Goal: Task Accomplishment & Management: Use online tool/utility

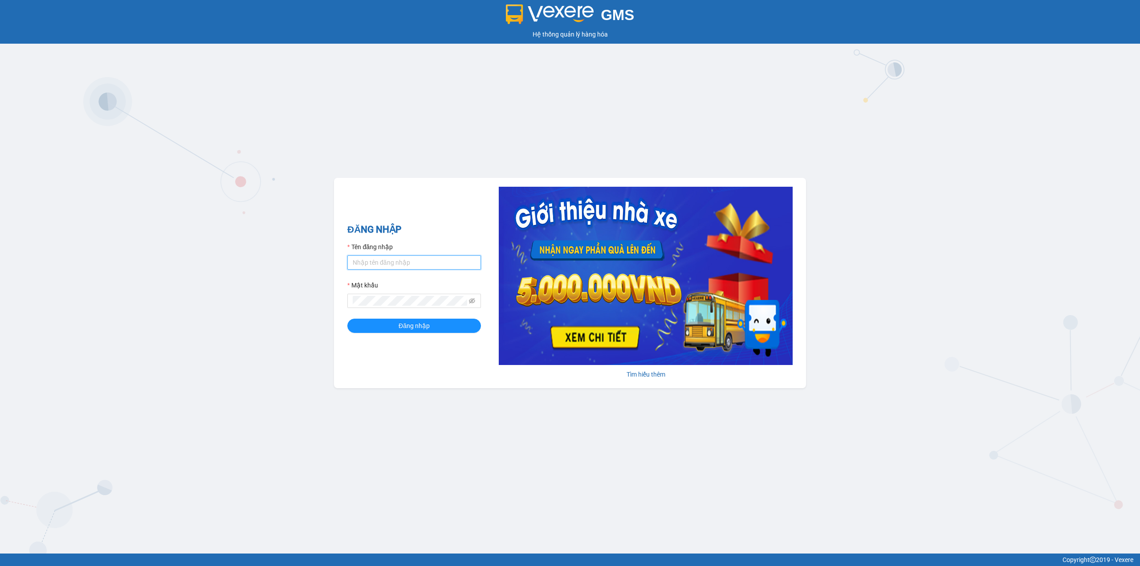
drag, startPoint x: 393, startPoint y: 261, endPoint x: 410, endPoint y: 261, distance: 16.9
click at [394, 261] on input "Tên đăng nhập" at bounding box center [414, 262] width 134 height 14
type input "nguyenthithu.longhoan"
click at [347, 319] on button "Đăng nhập" at bounding box center [414, 326] width 134 height 14
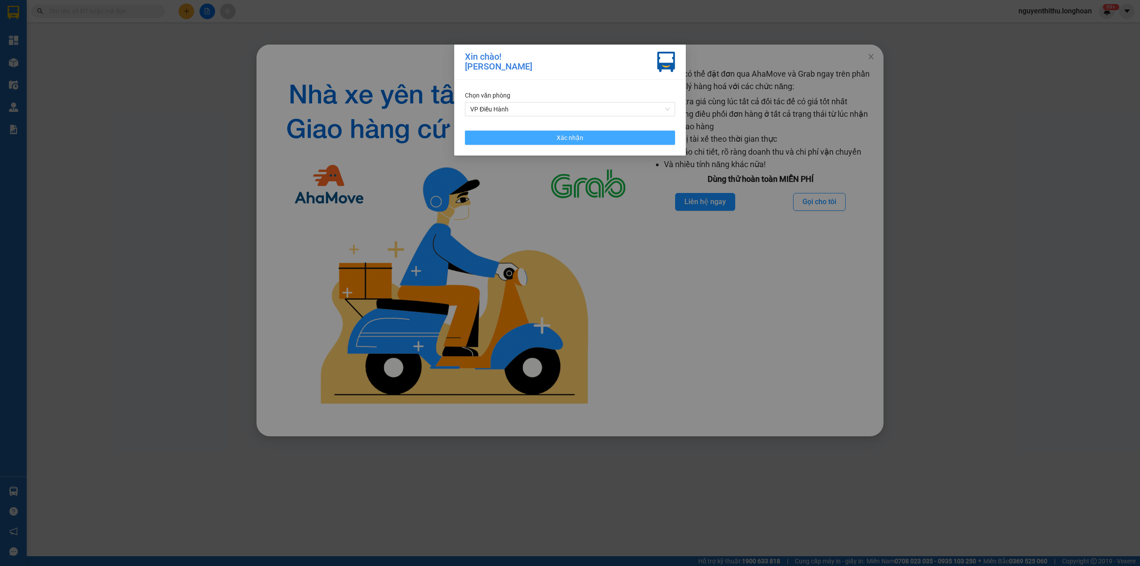
click at [564, 134] on span "Xác nhận" at bounding box center [570, 138] width 27 height 10
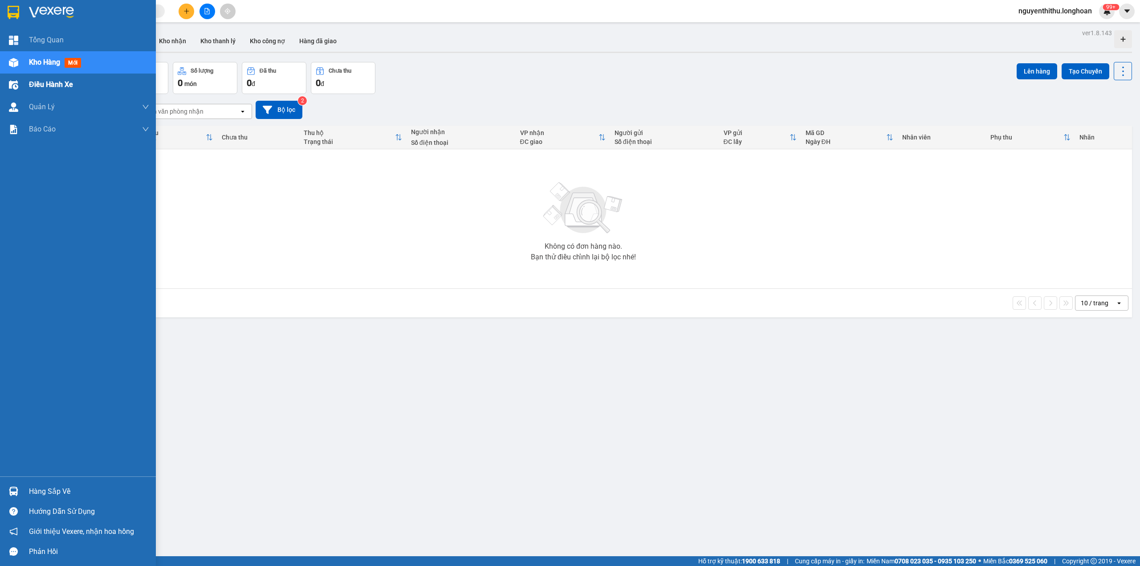
click at [57, 84] on span "Điều hành xe" at bounding box center [51, 84] width 44 height 11
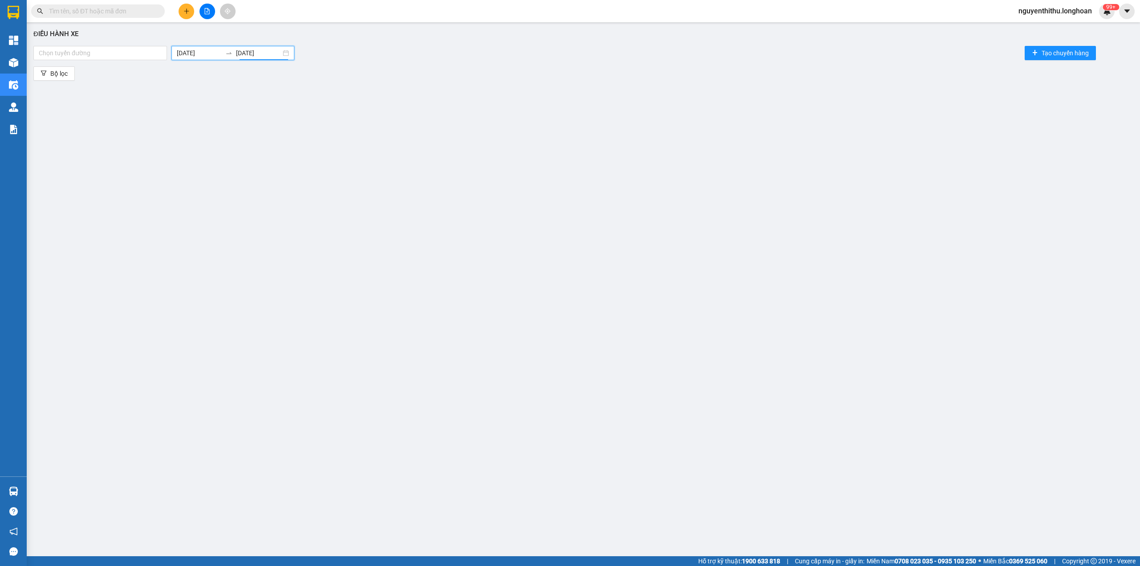
click at [264, 54] on input "[DATE]" at bounding box center [258, 53] width 45 height 10
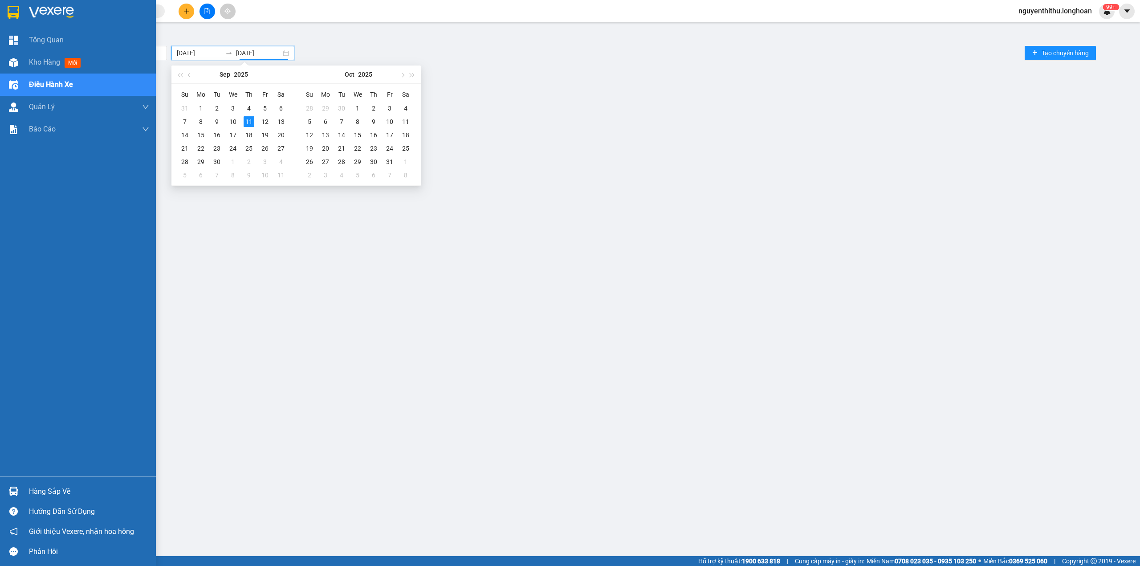
click at [69, 83] on span "Điều hành xe" at bounding box center [51, 84] width 44 height 11
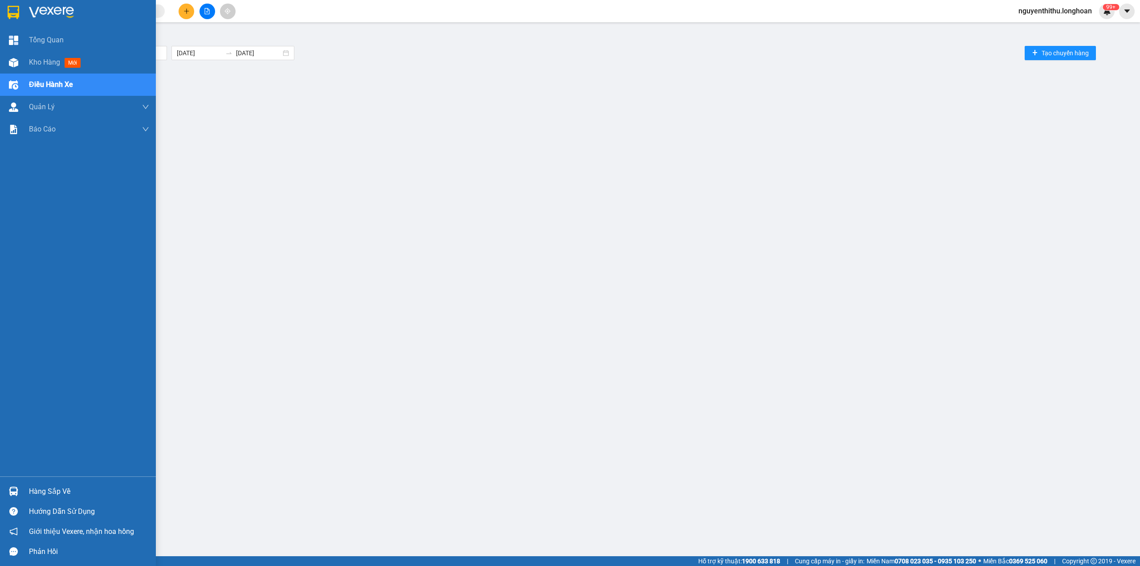
click at [75, 84] on div "Điều hành xe" at bounding box center [89, 85] width 120 height 22
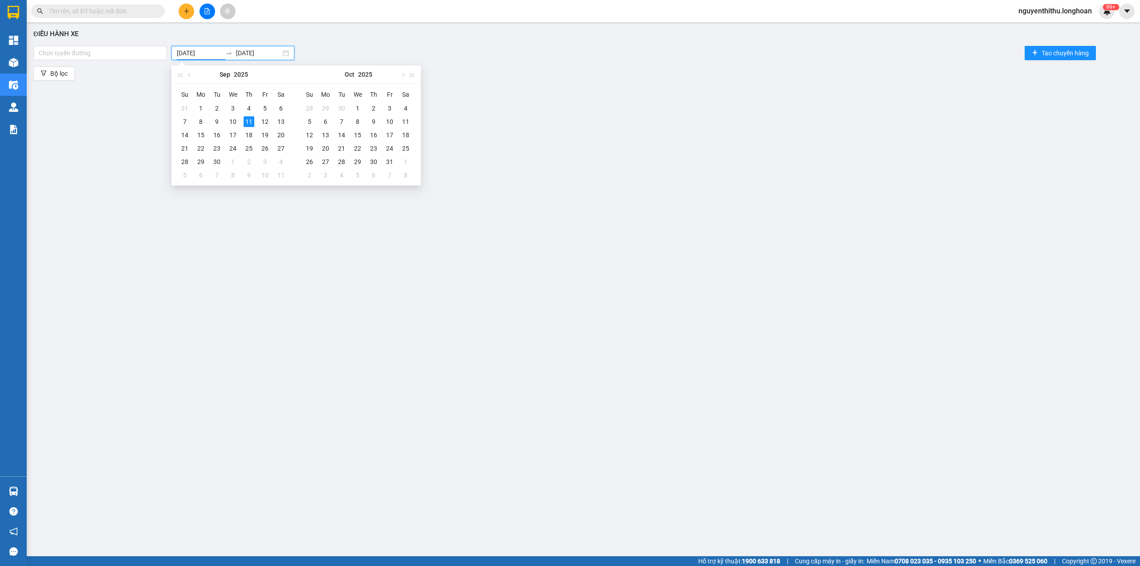
click at [219, 54] on input "[DATE]" at bounding box center [199, 53] width 45 height 10
click at [191, 77] on button "button" at bounding box center [190, 74] width 10 height 18
type input "[DATE]"
click at [269, 110] on div "1" at bounding box center [265, 108] width 11 height 11
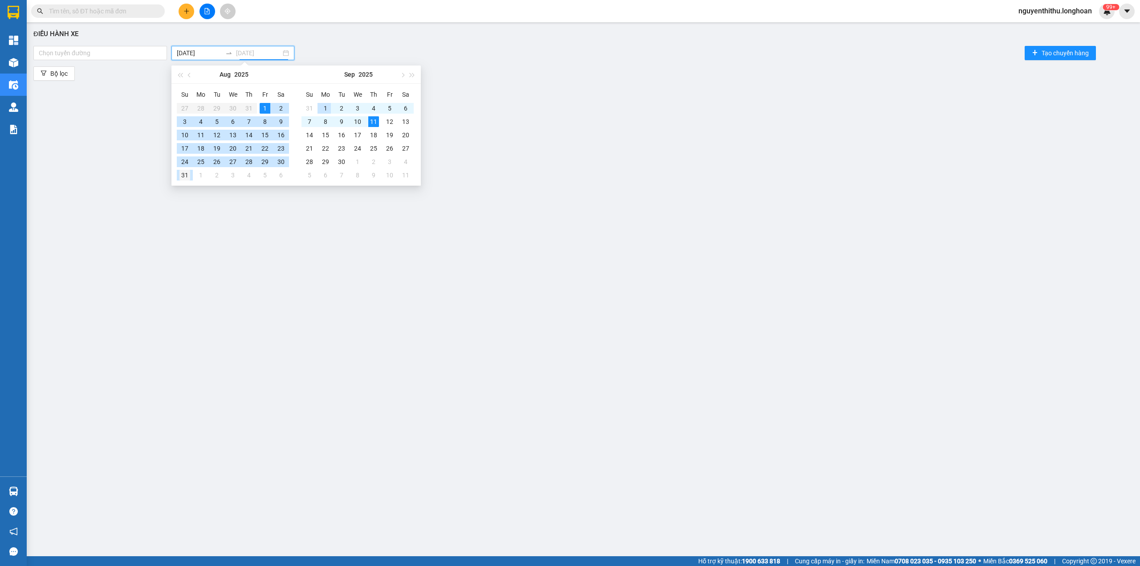
type input "[DATE]"
click at [184, 175] on div "31" at bounding box center [185, 175] width 11 height 11
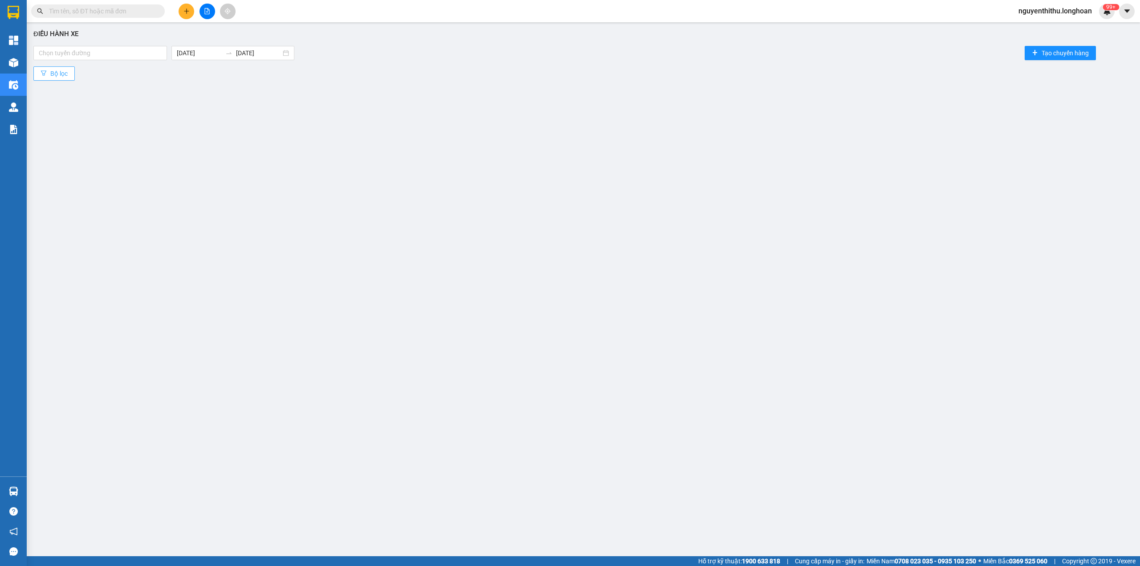
click at [67, 74] on span "Bộ lọc" at bounding box center [58, 74] width 17 height 10
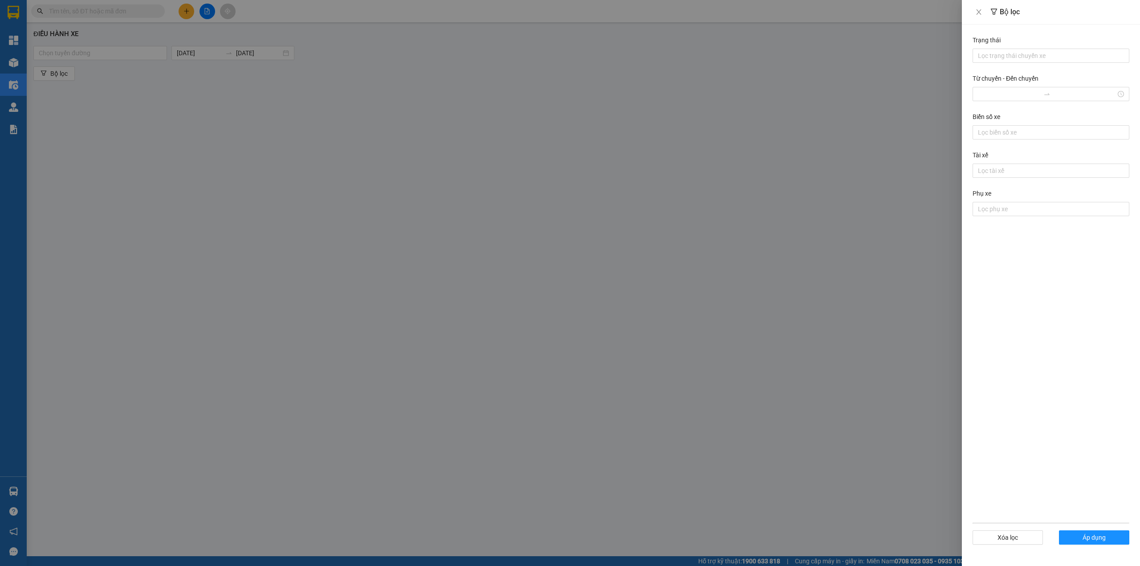
click at [790, 457] on div at bounding box center [570, 283] width 1140 height 566
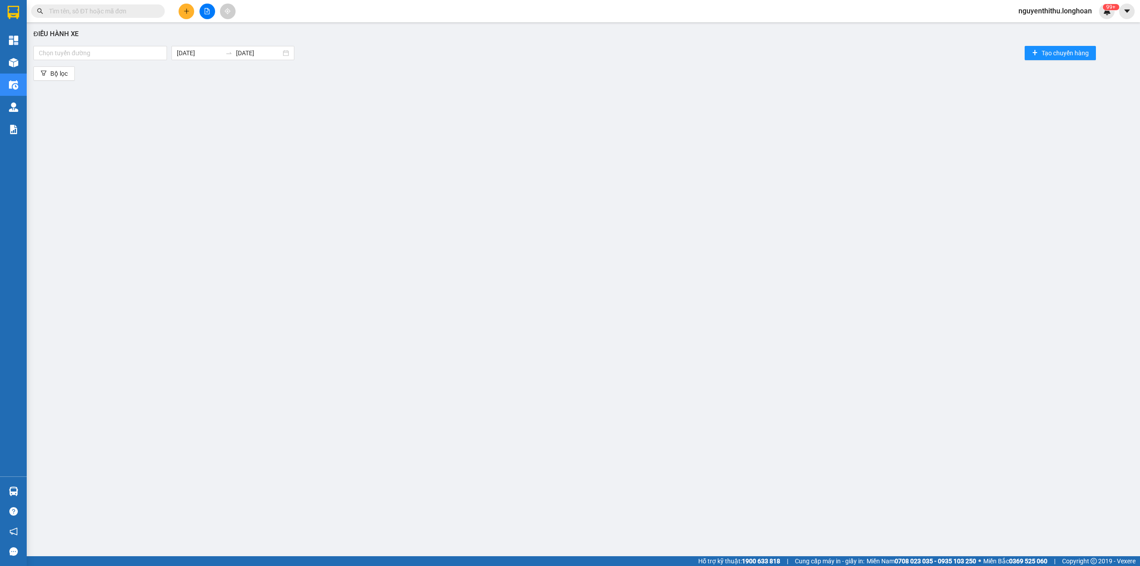
click at [298, 109] on div "Điều hành xe Chọn tuyến đường [DATE] [DATE] Tạo chuyến hàng Bộ lọc" at bounding box center [583, 273] width 1105 height 492
click at [54, 76] on span "Bộ lọc" at bounding box center [58, 74] width 17 height 10
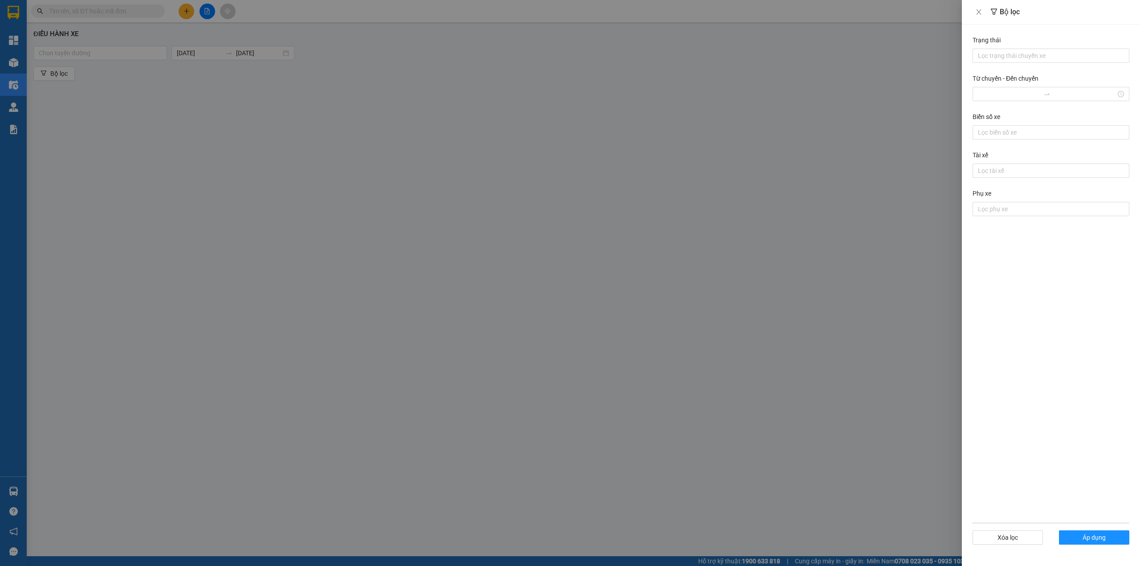
click at [469, 103] on div at bounding box center [570, 283] width 1140 height 566
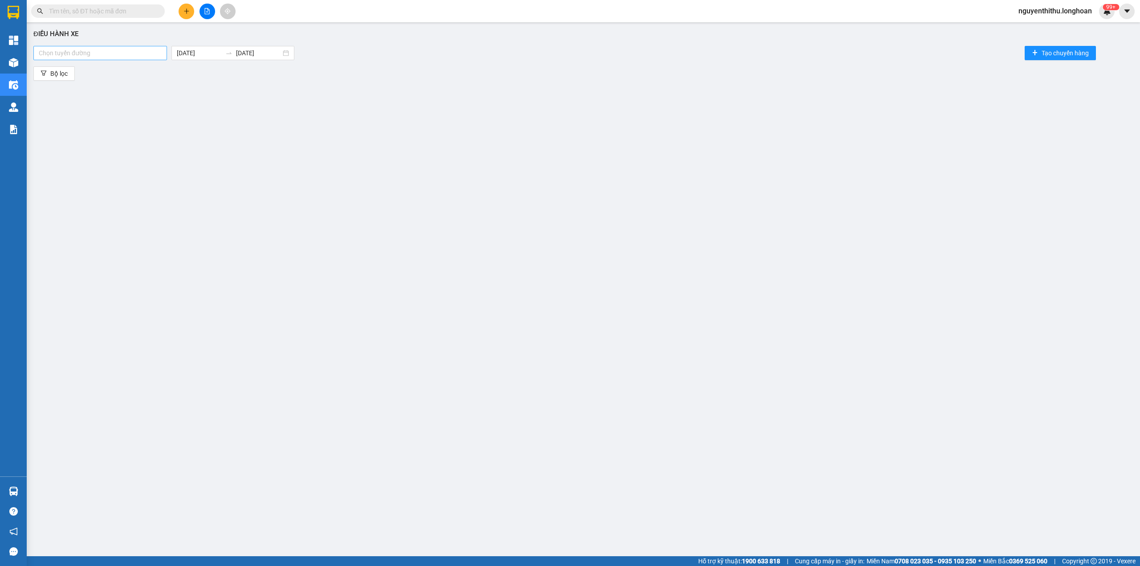
click at [114, 55] on div at bounding box center [100, 53] width 129 height 11
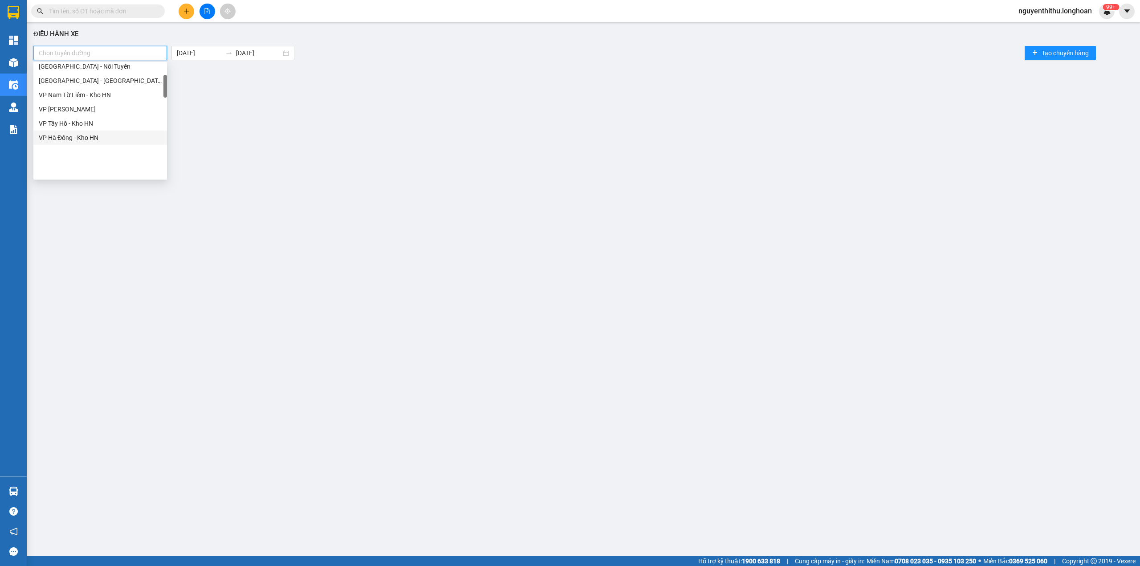
scroll to position [59, 0]
click at [98, 117] on div "[GEOGRAPHIC_DATA] - [GEOGRAPHIC_DATA]" at bounding box center [100, 111] width 134 height 14
click at [110, 138] on div "VP Tân Bình - Kho HCM 1" at bounding box center [100, 135] width 123 height 10
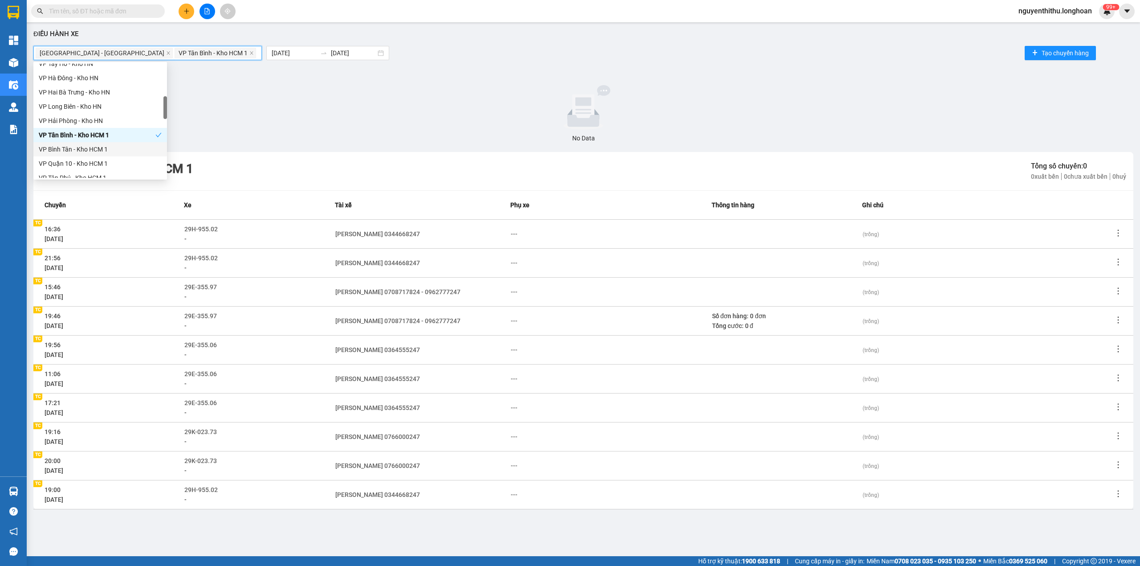
click at [113, 150] on div "VP Bình Tân - Kho HCM 1" at bounding box center [100, 149] width 123 height 10
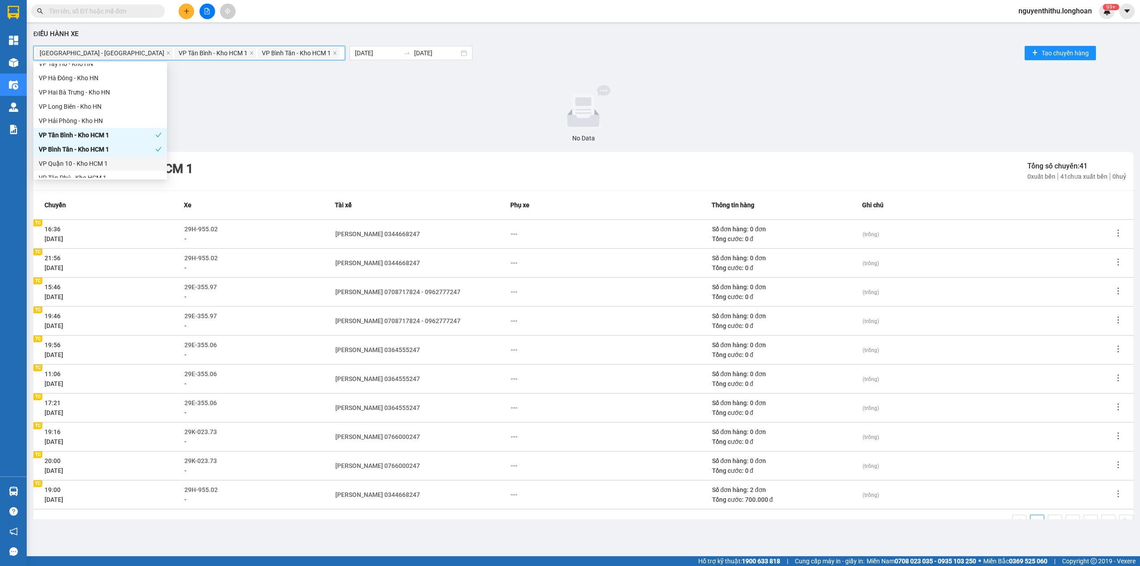
click at [118, 168] on div "VP Quận 10 - Kho HCM 1" at bounding box center [100, 164] width 123 height 10
click at [118, 177] on div "VP Tân Phú - Kho HCM 1" at bounding box center [100, 178] width 123 height 10
click at [127, 75] on div "VP Thủ Đức - Kho HCM 1" at bounding box center [100, 74] width 123 height 10
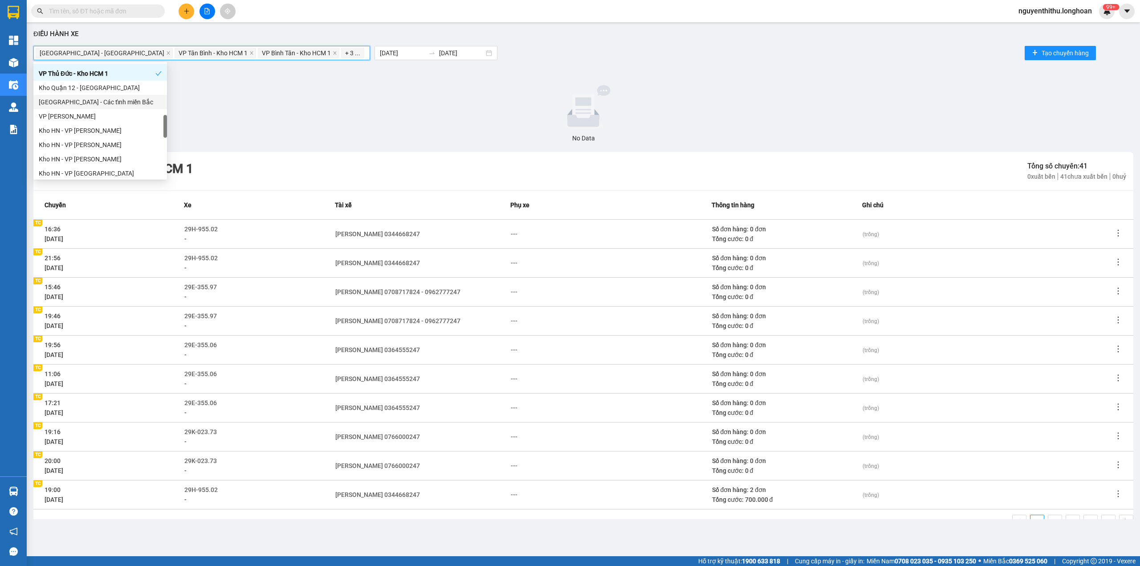
click at [123, 95] on div "[GEOGRAPHIC_DATA] - Các tỉnh miền Bắc" at bounding box center [100, 102] width 134 height 14
click at [123, 84] on div "Kho Quận 12 - [GEOGRAPHIC_DATA]" at bounding box center [100, 88] width 123 height 10
click at [128, 100] on div "[GEOGRAPHIC_DATA] - Các tỉnh miền Bắc" at bounding box center [97, 102] width 117 height 10
click at [124, 156] on div "Kho HCM 1 - VP Bình Thạnh" at bounding box center [100, 156] width 123 height 10
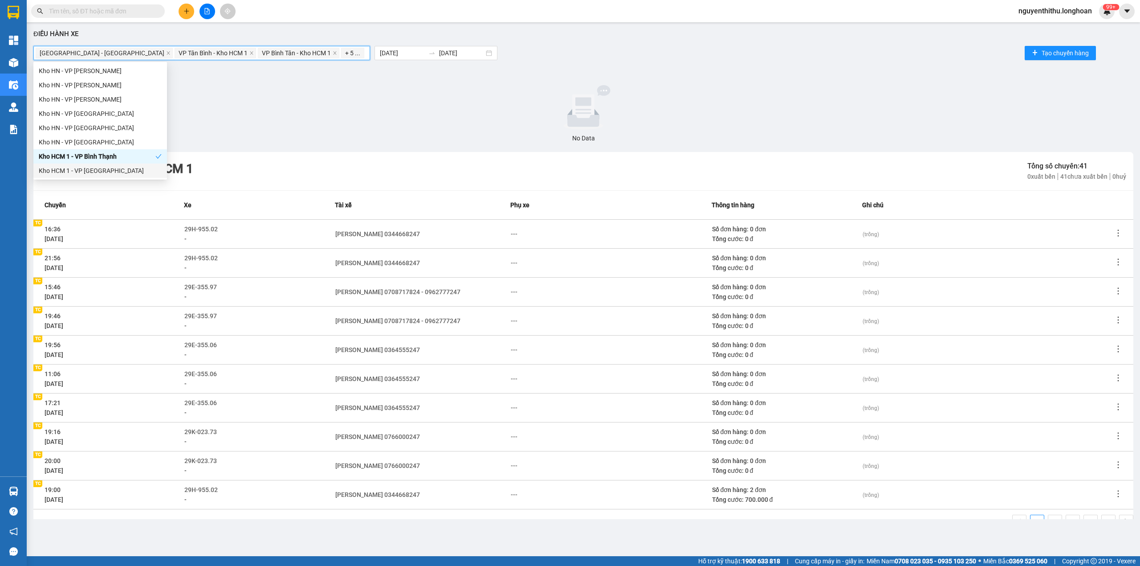
click at [113, 169] on div "Kho HCM 1 - VP [GEOGRAPHIC_DATA]" at bounding box center [100, 171] width 123 height 10
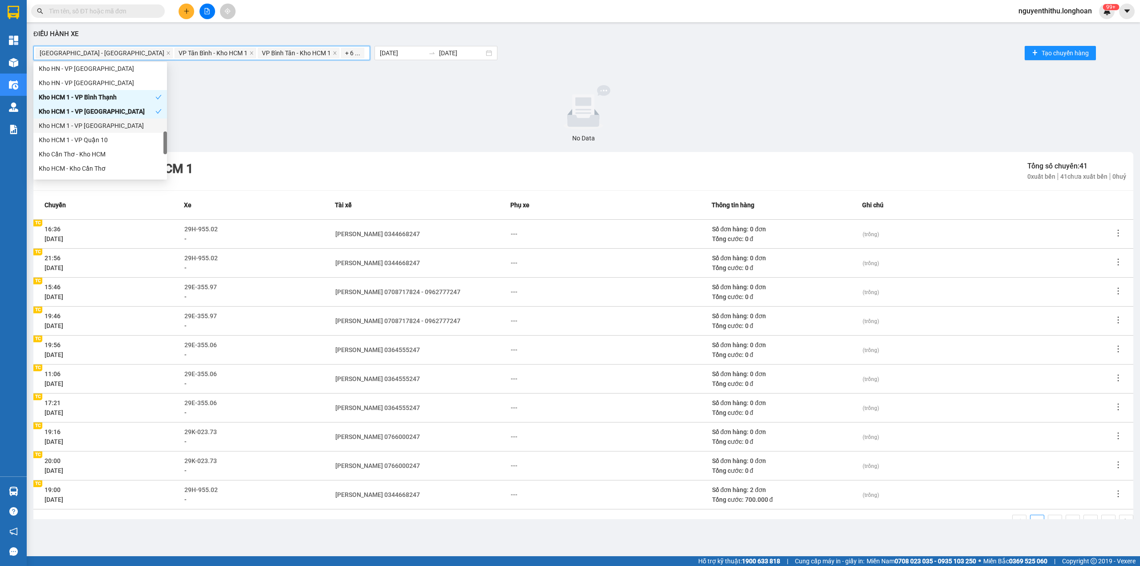
click at [117, 123] on div "Kho HCM 1 - VP [GEOGRAPHIC_DATA]" at bounding box center [100, 126] width 123 height 10
click at [117, 136] on div "Kho HCM 1 - VP Quận 10" at bounding box center [100, 140] width 123 height 10
click at [117, 155] on div "Kho Cần Thơ - Kho HCM" at bounding box center [100, 154] width 123 height 10
click at [117, 172] on div "Kho HCM - Kho Cần Thơ" at bounding box center [100, 168] width 123 height 10
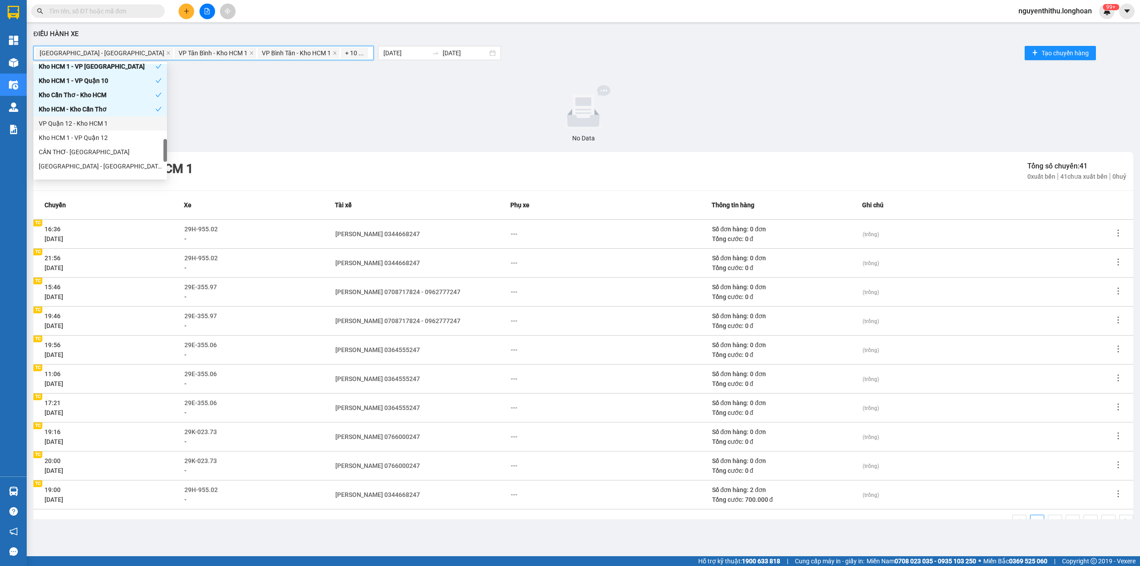
click at [124, 123] on div "VP Quận 12 - Kho HCM 1" at bounding box center [100, 123] width 123 height 10
click at [123, 139] on div "Kho HCM 1 - VP Quận 12" at bounding box center [100, 138] width 123 height 10
click at [112, 92] on div "CẦN THƠ- [GEOGRAPHIC_DATA]" at bounding box center [100, 92] width 123 height 10
click at [113, 106] on div "[GEOGRAPHIC_DATA] - [GEOGRAPHIC_DATA]" at bounding box center [100, 107] width 123 height 10
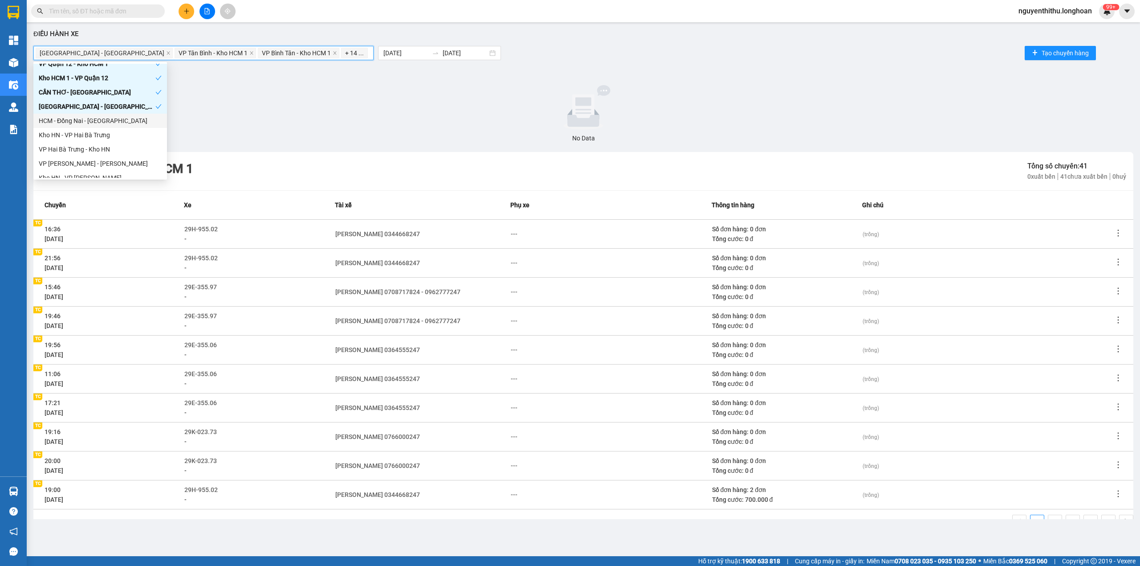
click at [107, 126] on div "HCM - Đồng Nai - [GEOGRAPHIC_DATA]" at bounding box center [100, 121] width 134 height 14
click at [104, 139] on div "[GEOGRAPHIC_DATA] - Nối Tuyến" at bounding box center [100, 135] width 123 height 10
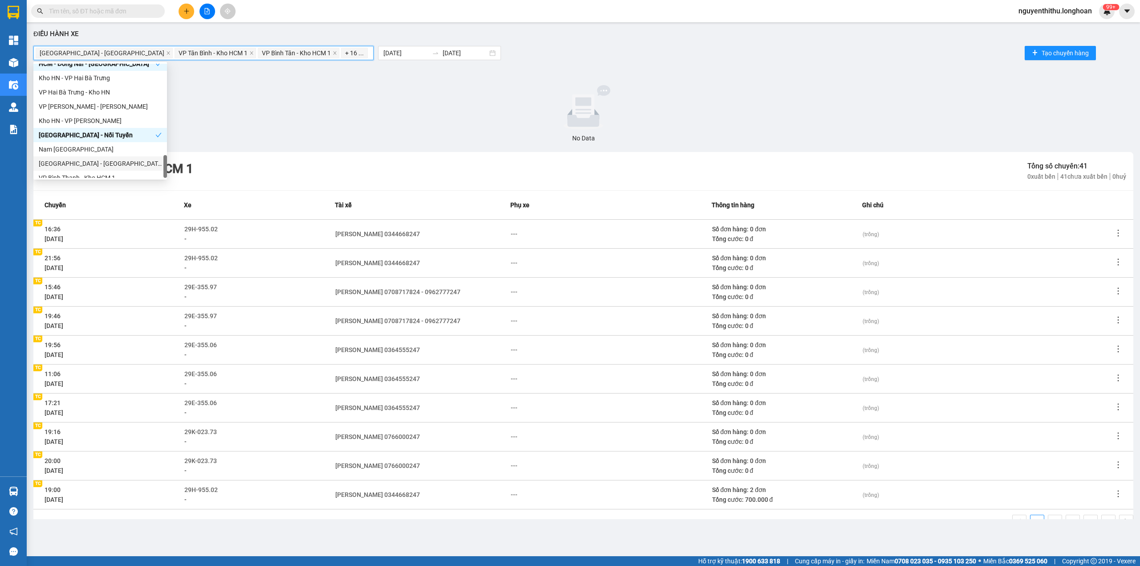
scroll to position [599, 0]
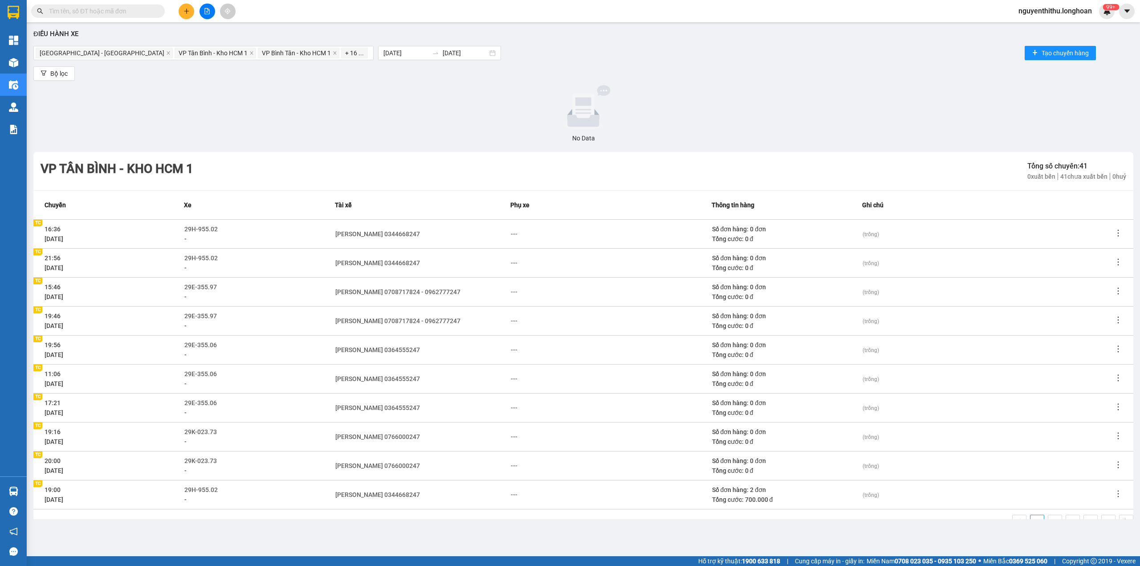
click at [347, 108] on div at bounding box center [583, 107] width 1093 height 45
click at [341, 54] on div "+ 16 ..." at bounding box center [355, 53] width 29 height 12
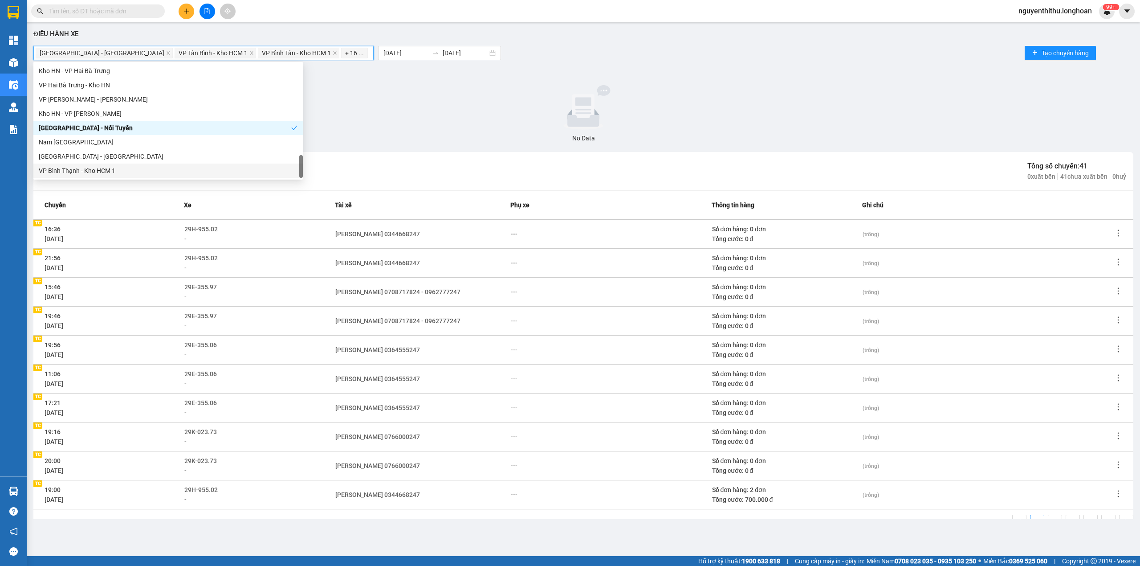
click at [115, 176] on div "VP Bình Thạnh - Kho HCM 1" at bounding box center [168, 170] width 270 height 14
click at [400, 121] on div at bounding box center [583, 107] width 1093 height 45
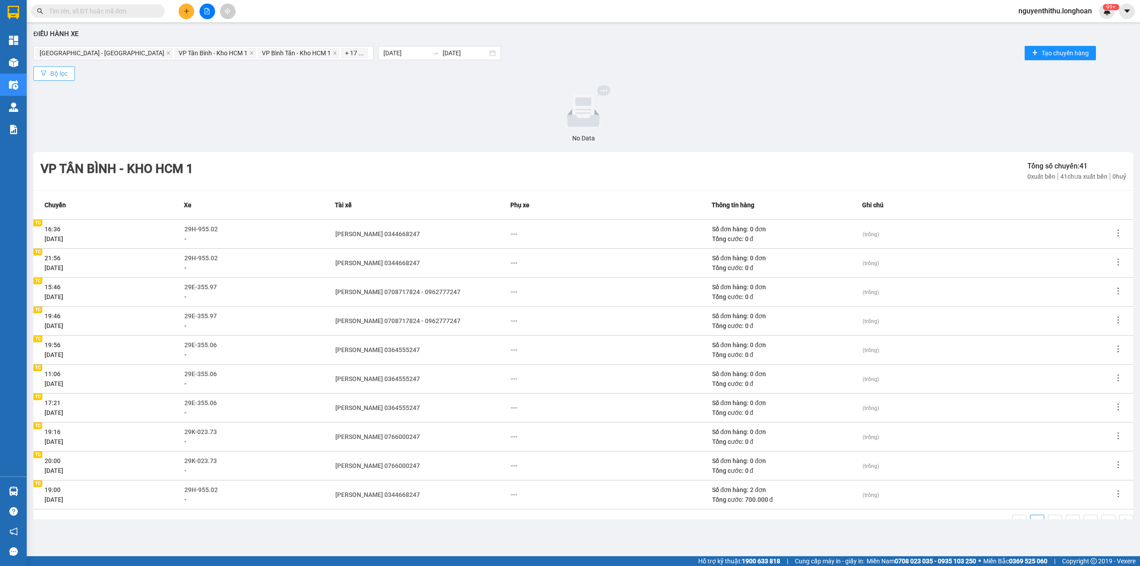
drag, startPoint x: 63, startPoint y: 74, endPoint x: 587, endPoint y: 119, distance: 525.8
click at [63, 74] on span "Bộ lọc" at bounding box center [58, 74] width 17 height 10
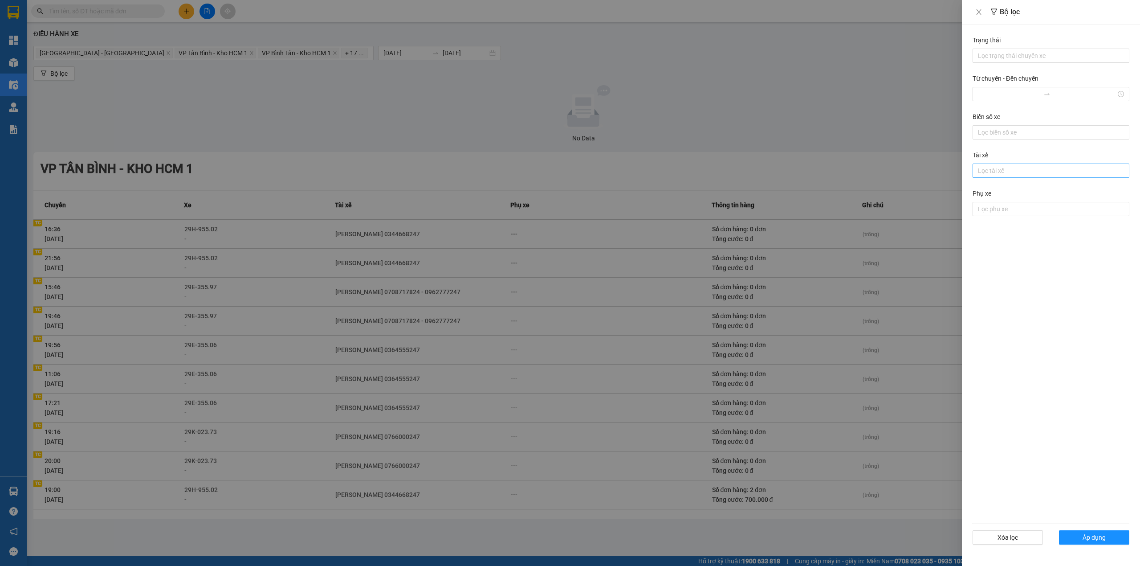
click at [1031, 175] on div at bounding box center [1051, 170] width 152 height 11
type input "nghĩa"
click at [1029, 191] on div "[PERSON_NAME]" at bounding box center [1051, 190] width 146 height 10
type input "l"
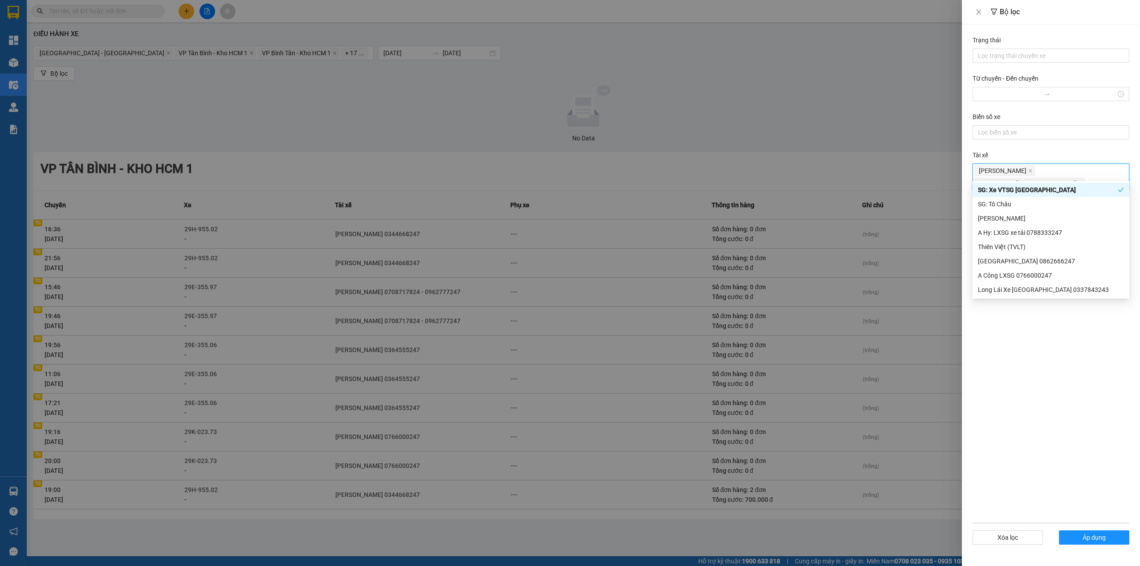
click at [1083, 181] on icon "close" at bounding box center [1080, 183] width 4 height 4
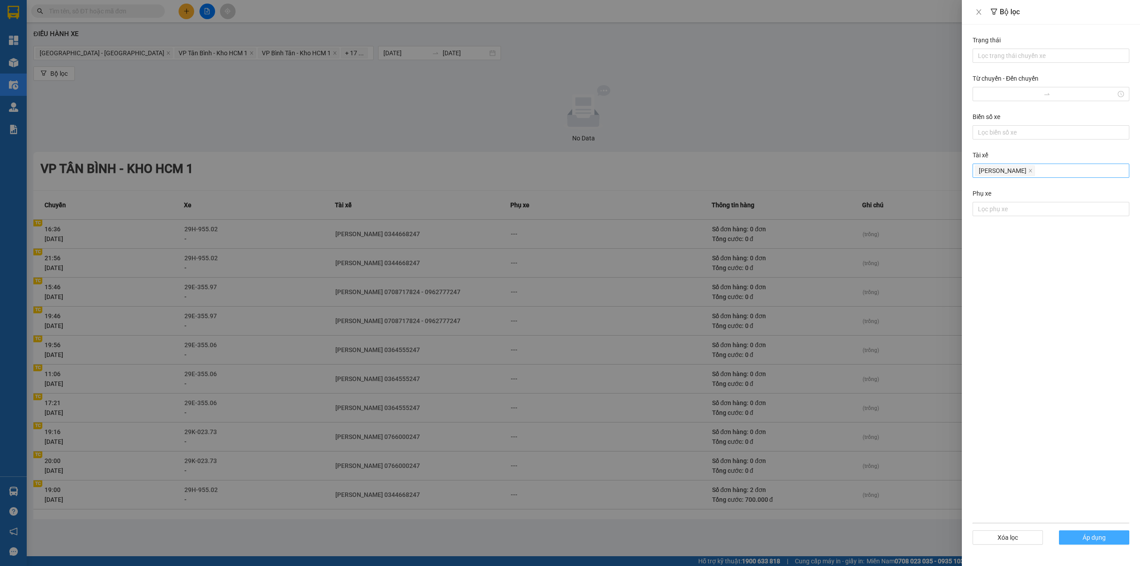
drag, startPoint x: 1094, startPoint y: 533, endPoint x: 702, endPoint y: 192, distance: 519.7
click at [1093, 533] on span "Áp dụng" at bounding box center [1094, 537] width 23 height 10
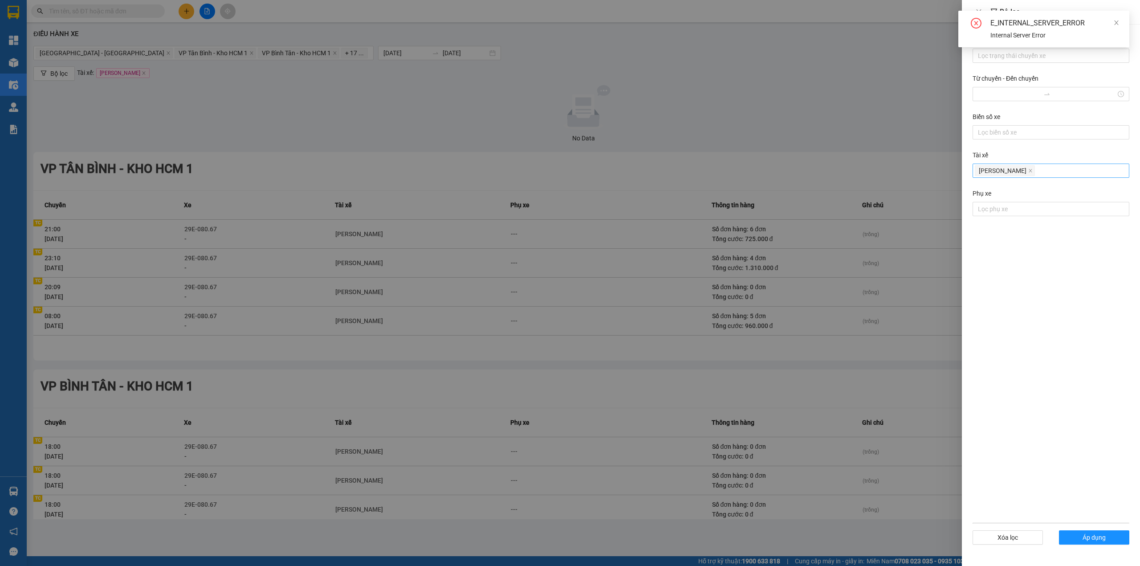
click at [868, 213] on div at bounding box center [570, 283] width 1140 height 566
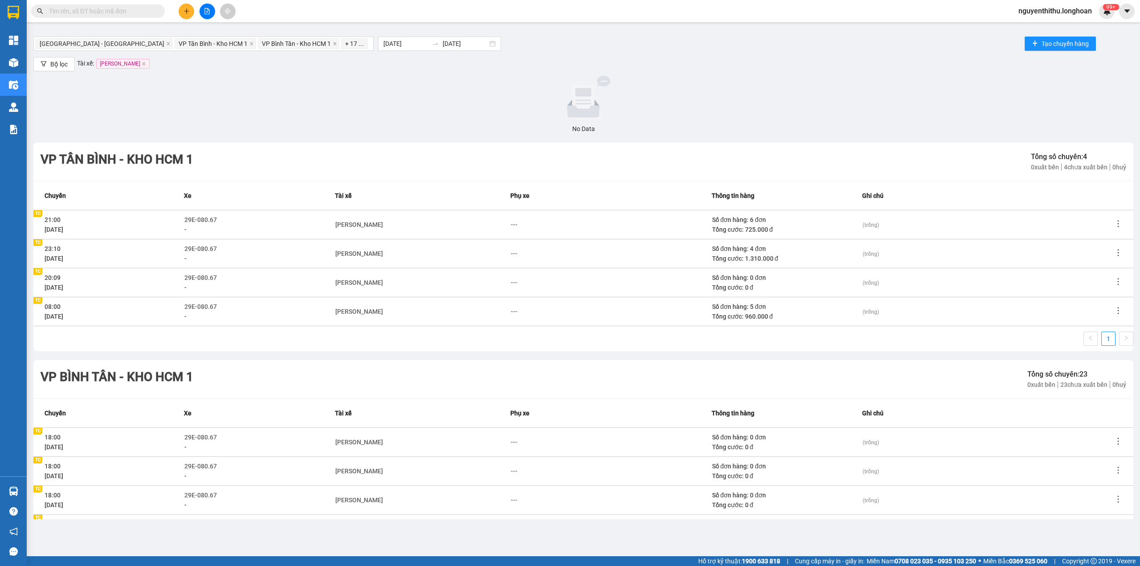
scroll to position [0, 0]
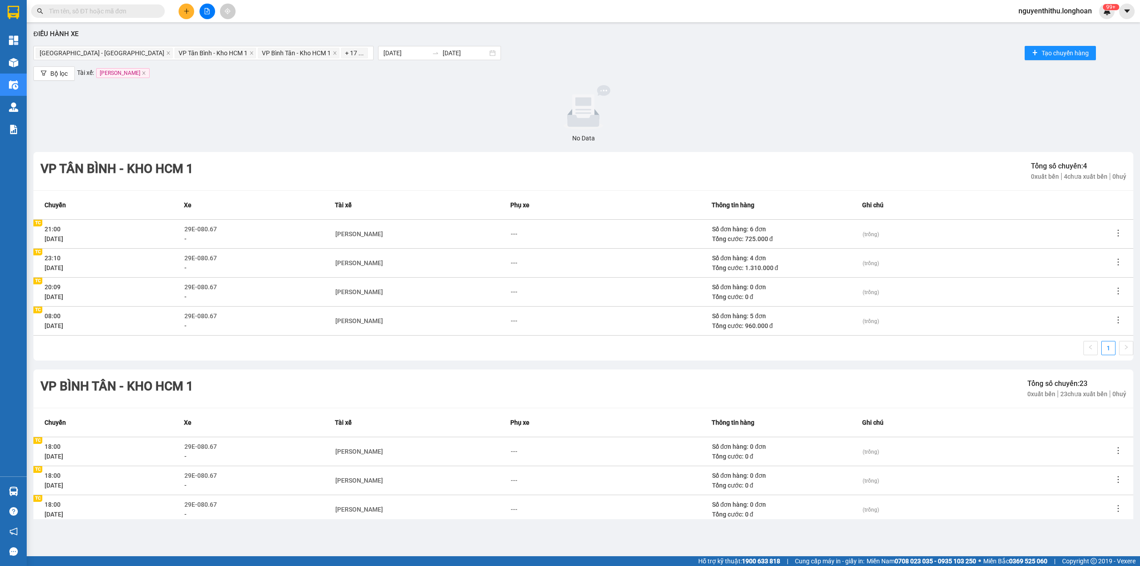
click at [233, 94] on div at bounding box center [583, 107] width 1093 height 45
click at [146, 74] on icon "close" at bounding box center [144, 73] width 4 height 4
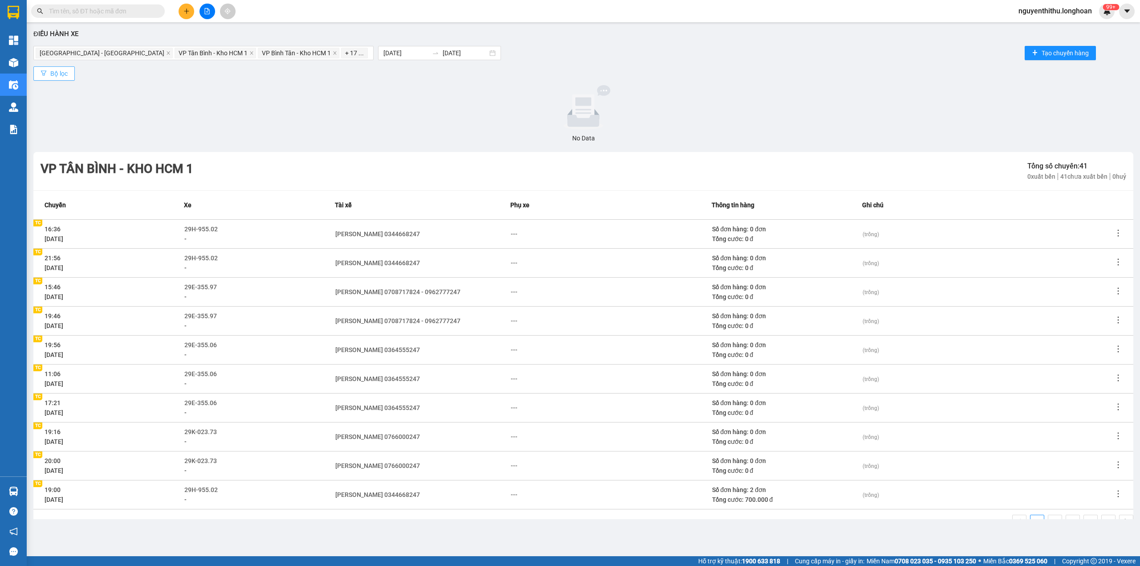
click at [44, 70] on icon "filter" at bounding box center [44, 73] width 6 height 6
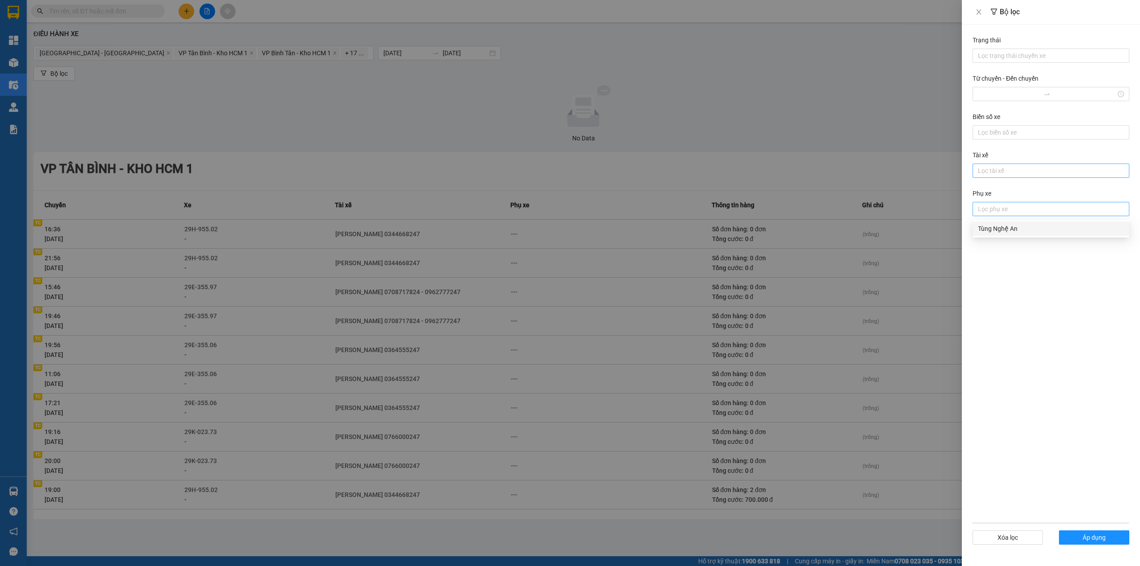
click at [1047, 212] on div at bounding box center [1051, 209] width 152 height 11
click at [1025, 173] on div at bounding box center [1051, 170] width 152 height 11
type input "m"
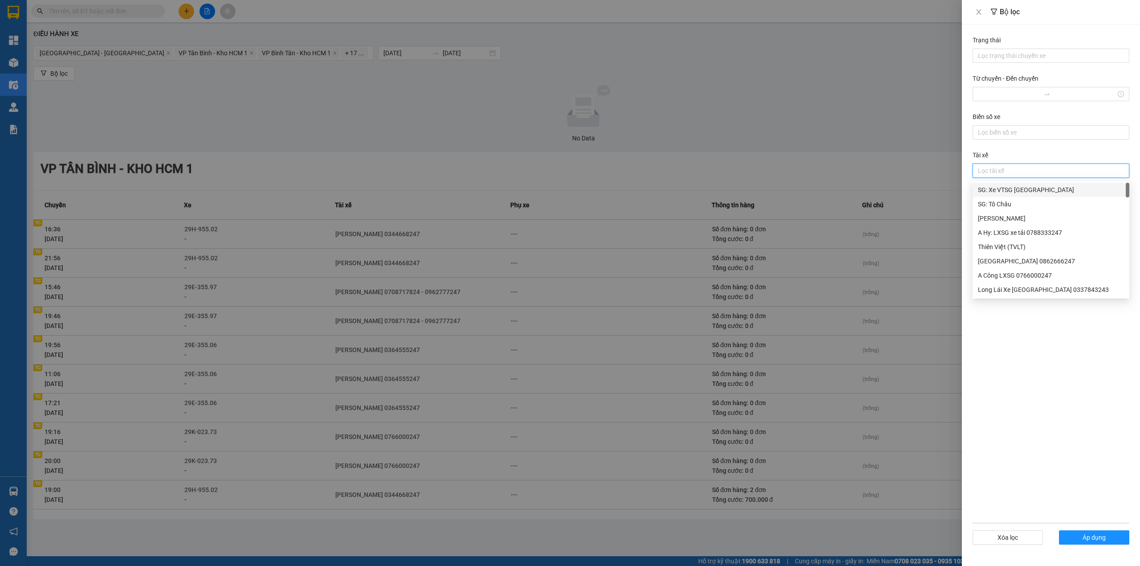
type input "a"
type input "nam"
click at [1042, 248] on div "[PERSON_NAME] 0344668247" at bounding box center [1051, 247] width 146 height 10
click at [1103, 531] on button "Áp dụng" at bounding box center [1094, 537] width 70 height 14
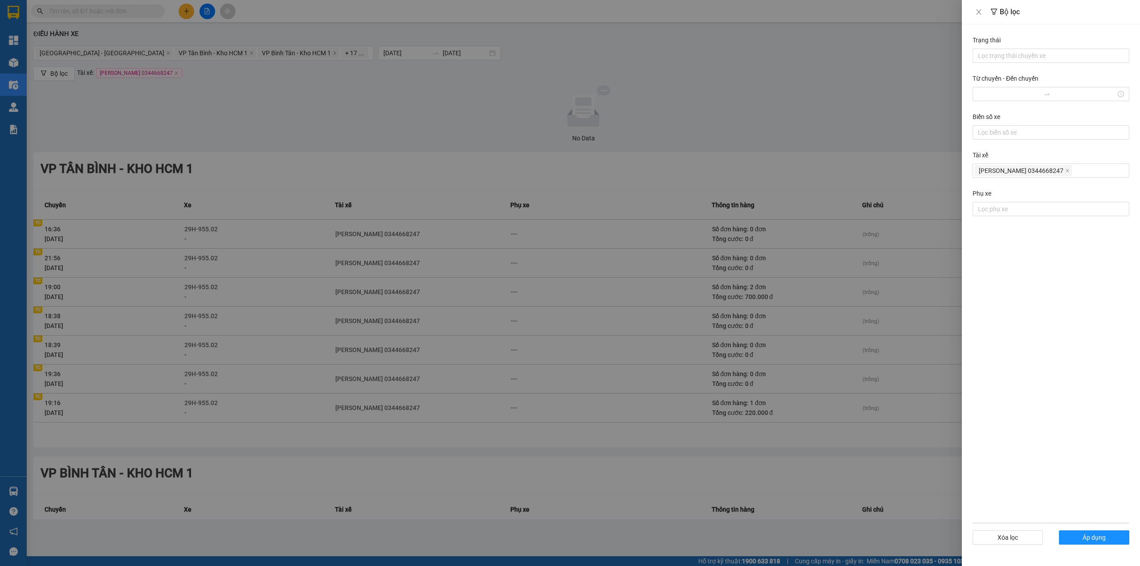
click at [894, 462] on div at bounding box center [570, 283] width 1140 height 566
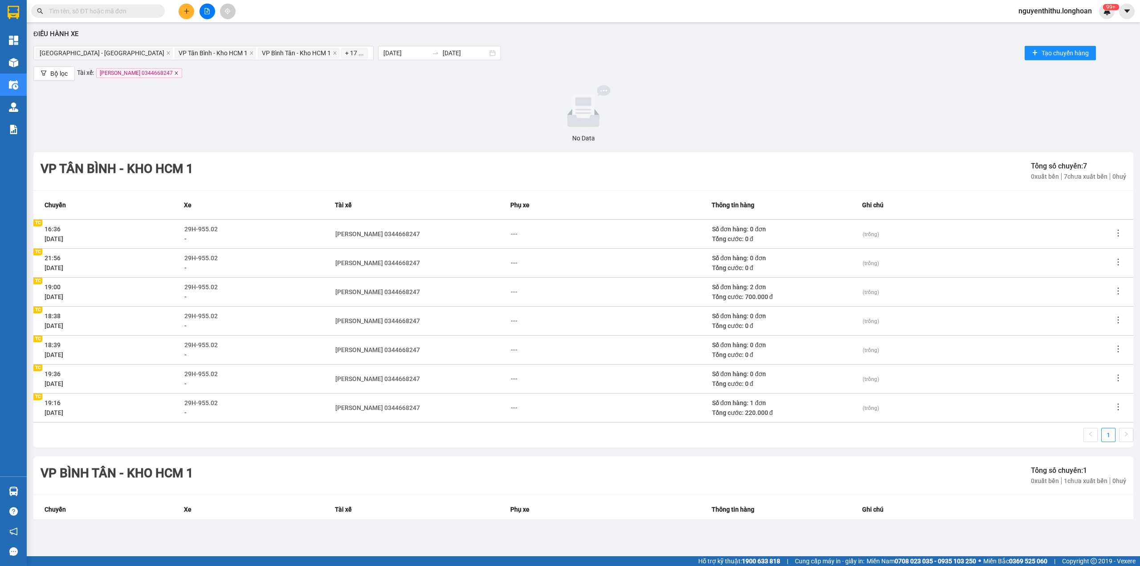
click at [174, 72] on icon "close" at bounding box center [176, 73] width 4 height 4
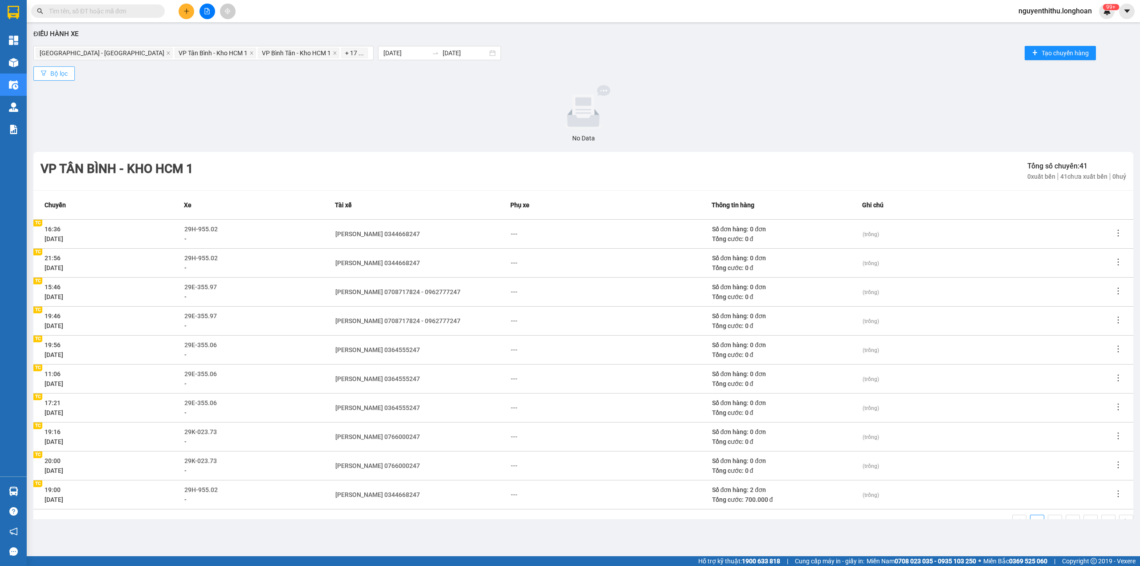
click at [54, 70] on span "Bộ lọc" at bounding box center [58, 74] width 17 height 10
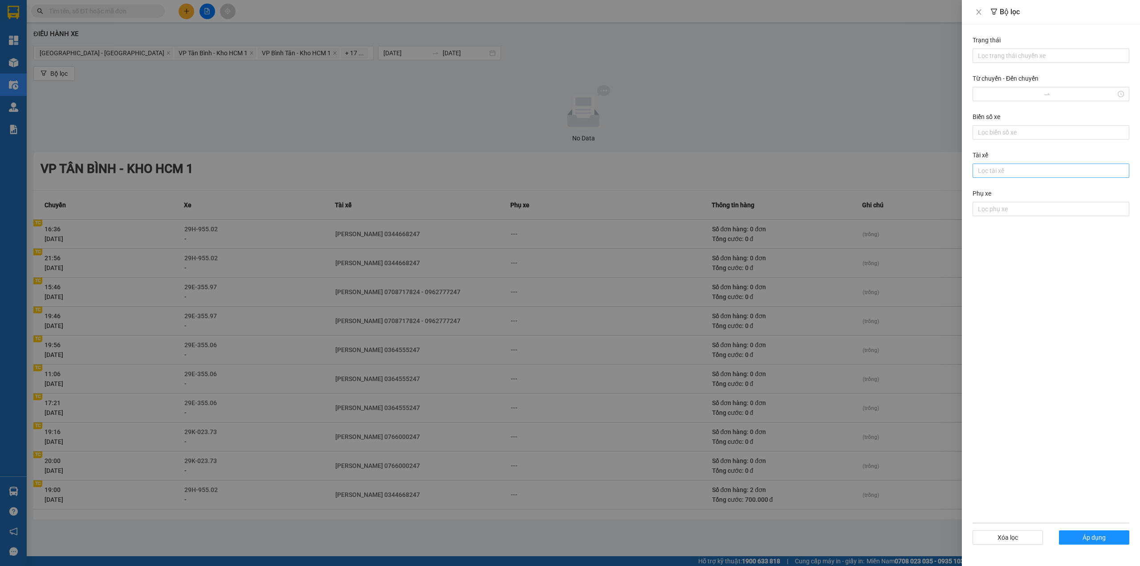
click at [1017, 166] on div at bounding box center [1051, 170] width 152 height 11
type input "trương"
click at [1007, 203] on div "[PERSON_NAME] 0774555247" at bounding box center [1051, 204] width 146 height 10
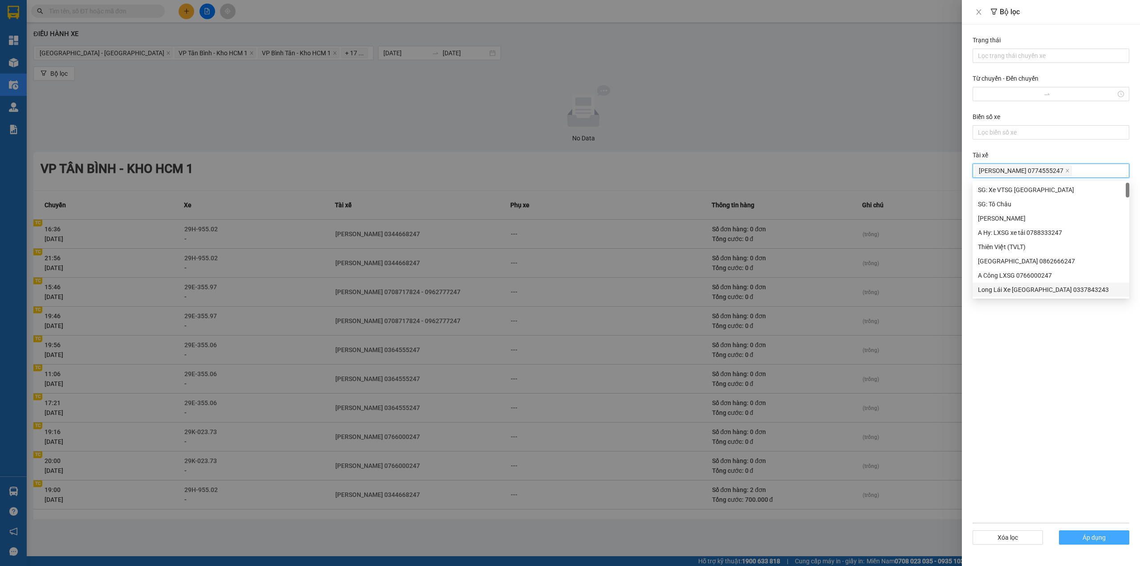
click at [1068, 535] on button "Áp dụng" at bounding box center [1094, 537] width 70 height 14
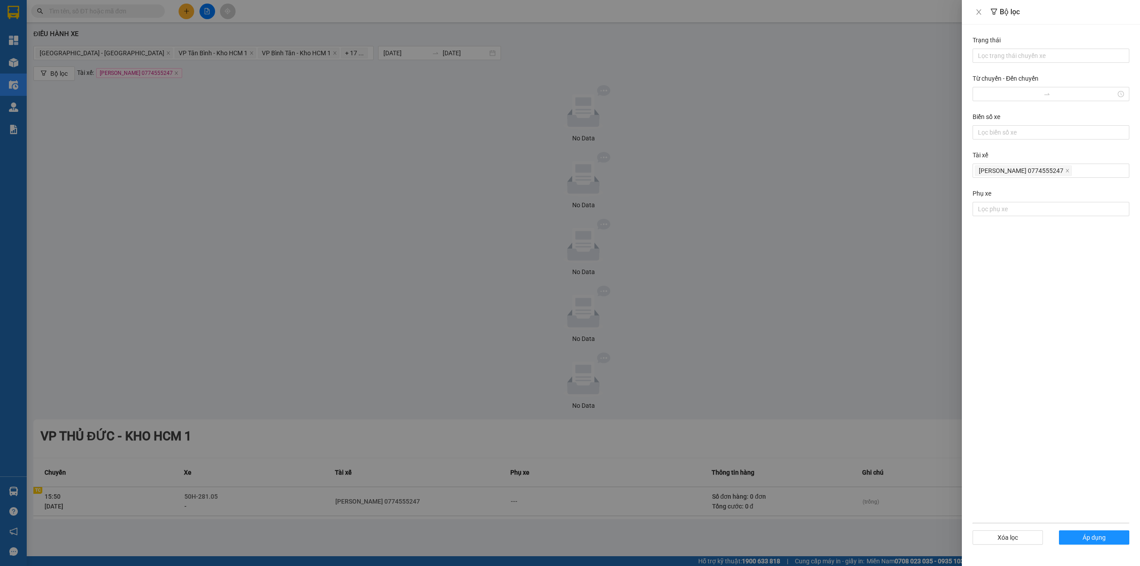
click at [705, 144] on div at bounding box center [570, 283] width 1140 height 566
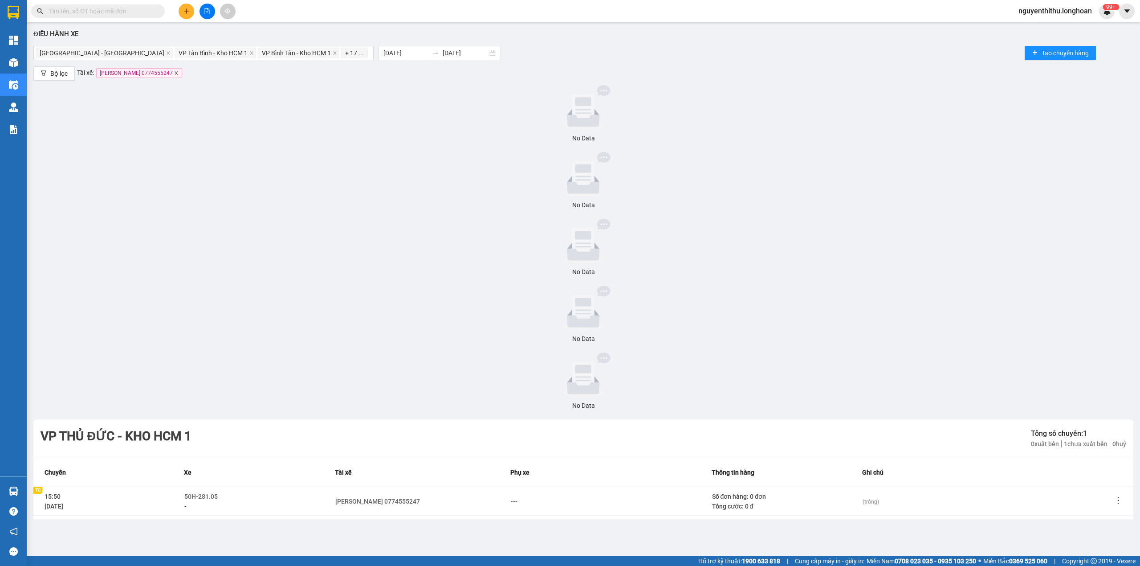
click at [179, 72] on icon "close" at bounding box center [176, 73] width 4 height 4
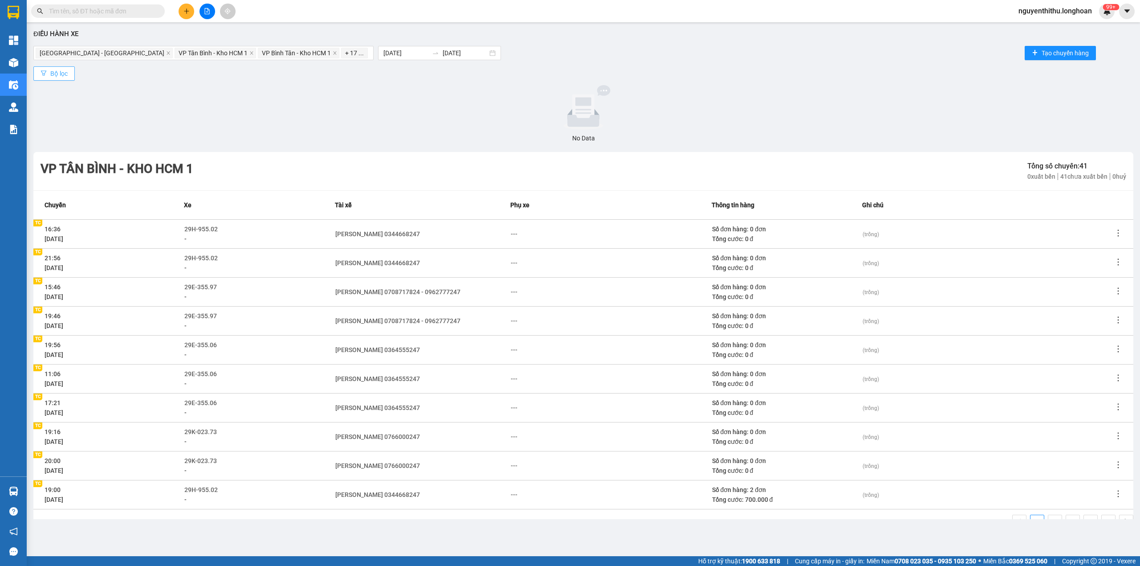
click at [49, 70] on button "Bộ lọc" at bounding box center [53, 73] width 41 height 14
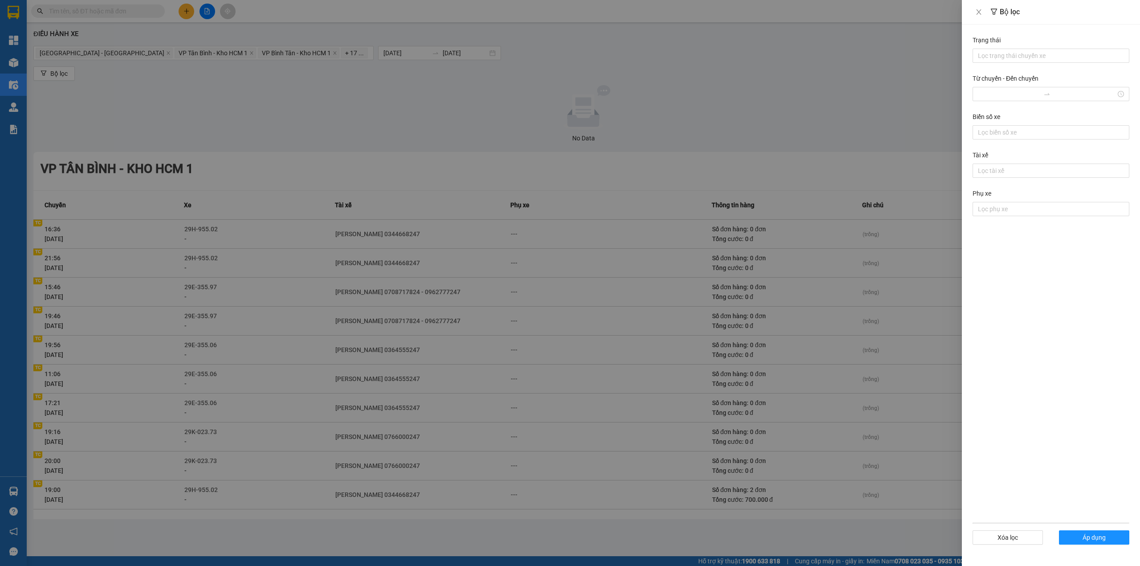
click at [980, 163] on div "Tài xế" at bounding box center [1051, 156] width 157 height 13
drag, startPoint x: 1027, startPoint y: 174, endPoint x: 1027, endPoint y: 168, distance: 5.3
click at [1027, 172] on div at bounding box center [1051, 170] width 152 height 11
type input "Lăng"
click at [1003, 189] on div "[PERSON_NAME] 0708717824 - 0962777247" at bounding box center [1051, 190] width 146 height 10
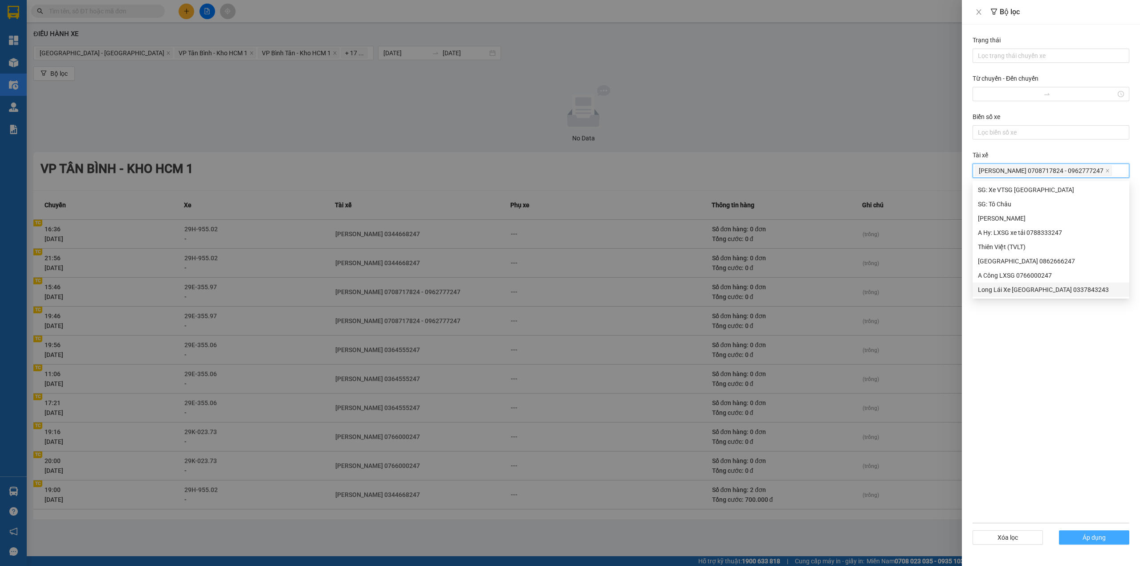
click at [1096, 539] on span "Áp dụng" at bounding box center [1094, 537] width 23 height 10
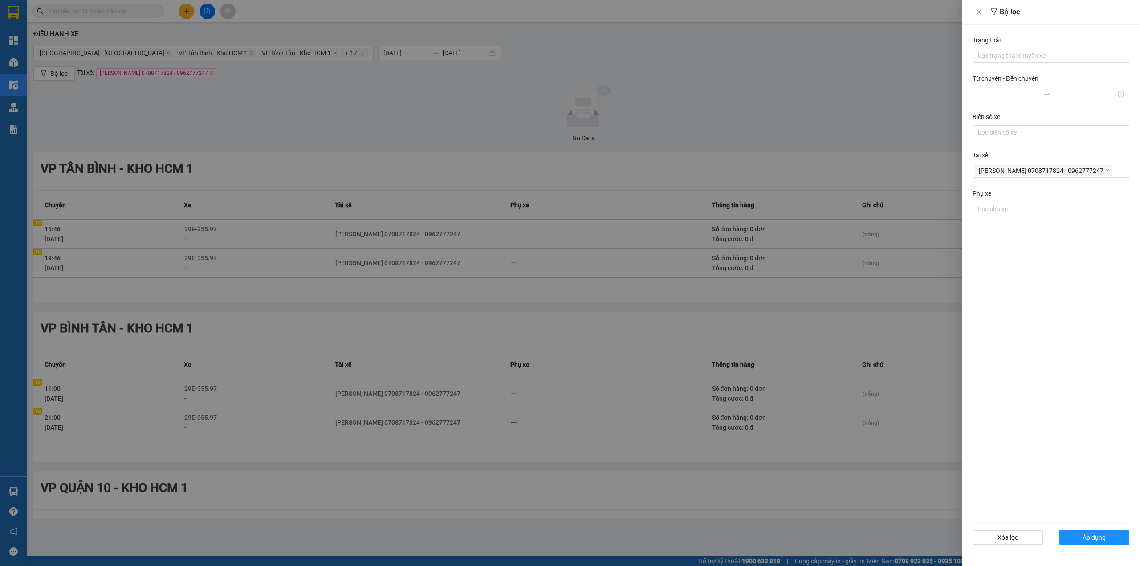
click at [450, 110] on div at bounding box center [570, 283] width 1140 height 566
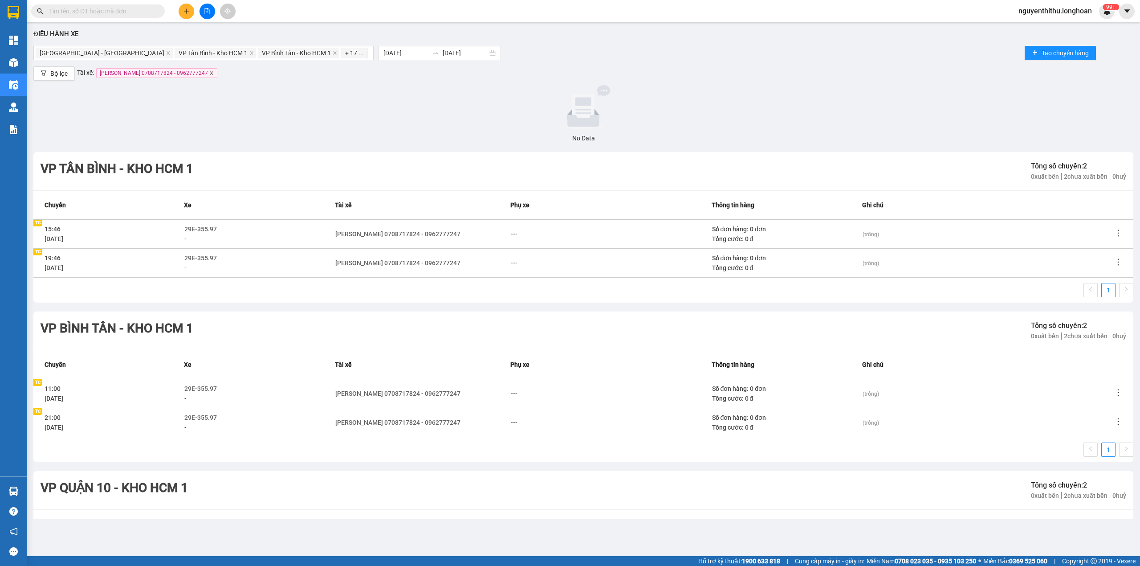
click at [209, 74] on icon "close" at bounding box center [211, 73] width 4 height 4
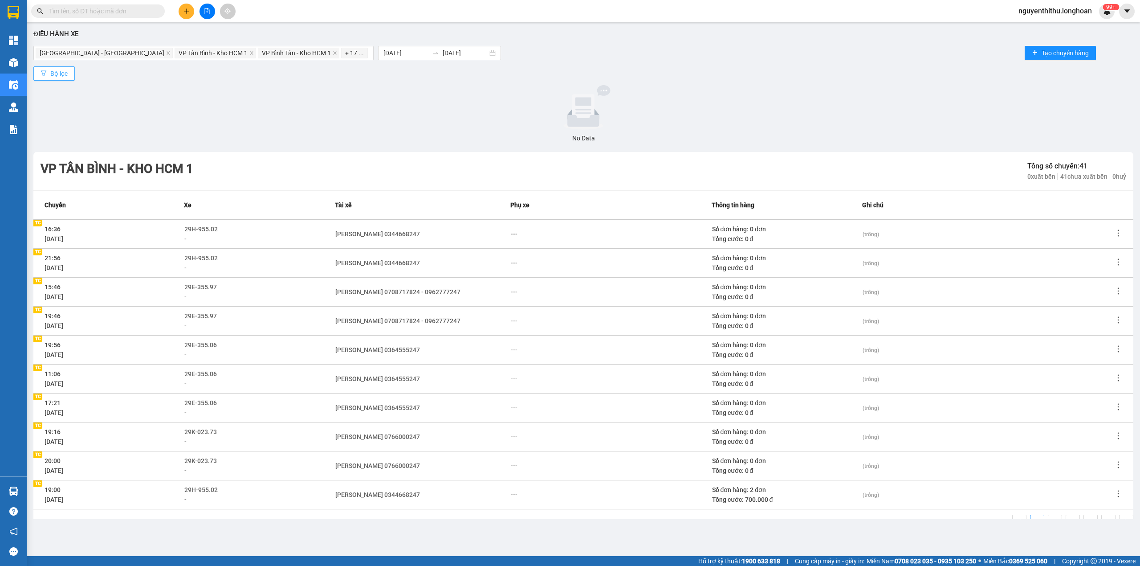
click at [49, 74] on button "Bộ lọc" at bounding box center [53, 73] width 41 height 14
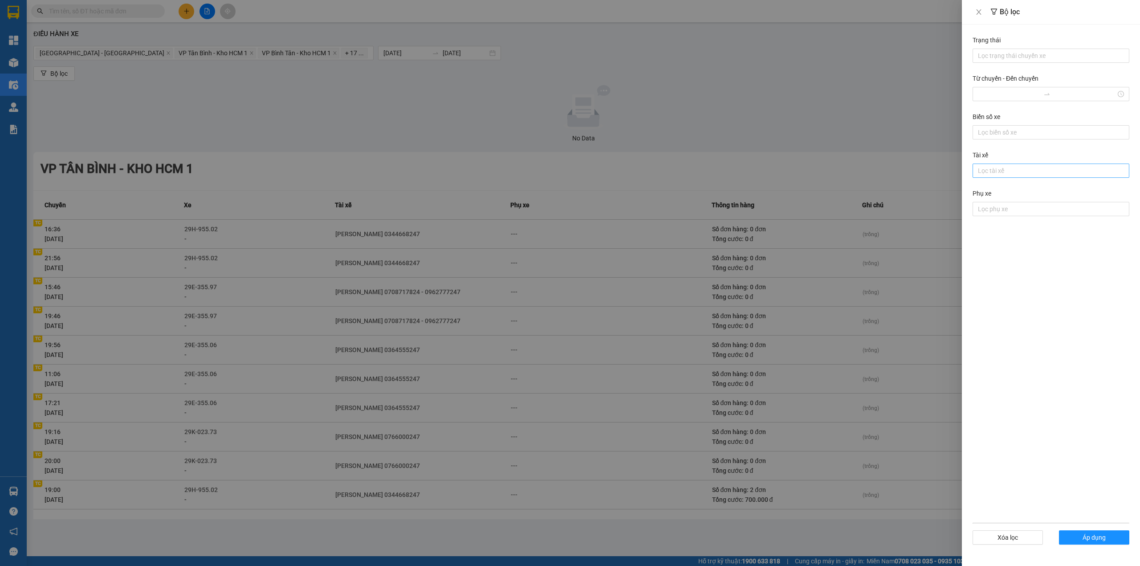
click at [1002, 170] on div at bounding box center [1051, 170] width 152 height 11
type input "Tuyến"
click at [1020, 474] on form "Trạng thái Lọc trạng thái chuyến xe Từ chuyến - Đến chuyến Biển số xe Lọc biển …" at bounding box center [1051, 295] width 157 height 520
click at [1108, 540] on button "Áp dụng" at bounding box center [1094, 537] width 70 height 14
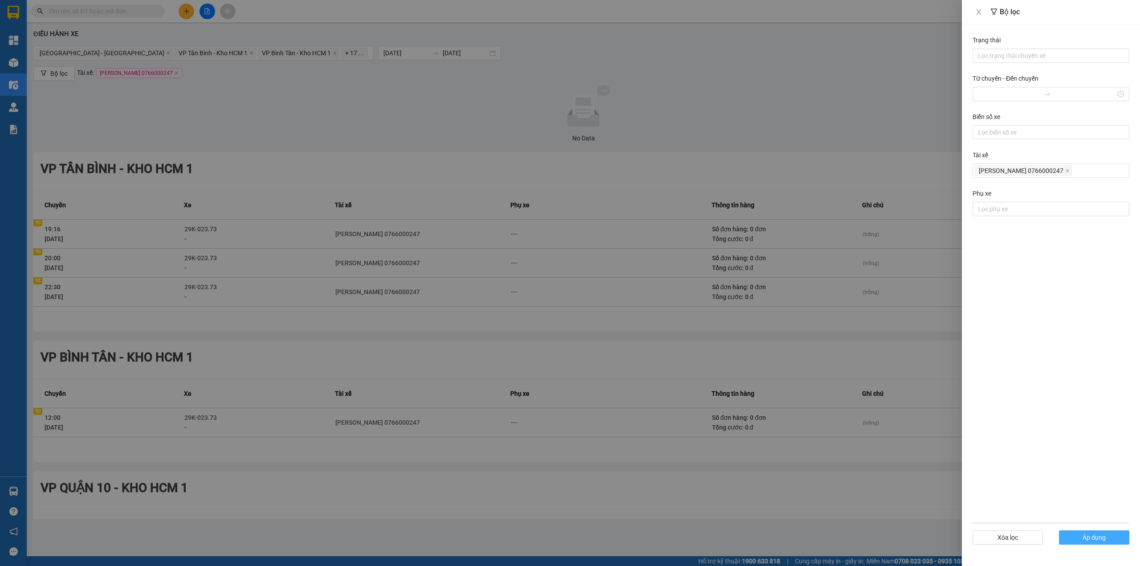
click at [1092, 538] on span "Áp dụng" at bounding box center [1094, 537] width 23 height 10
click at [1095, 539] on span "Áp dụng" at bounding box center [1094, 537] width 23 height 10
click at [830, 430] on div at bounding box center [570, 283] width 1140 height 566
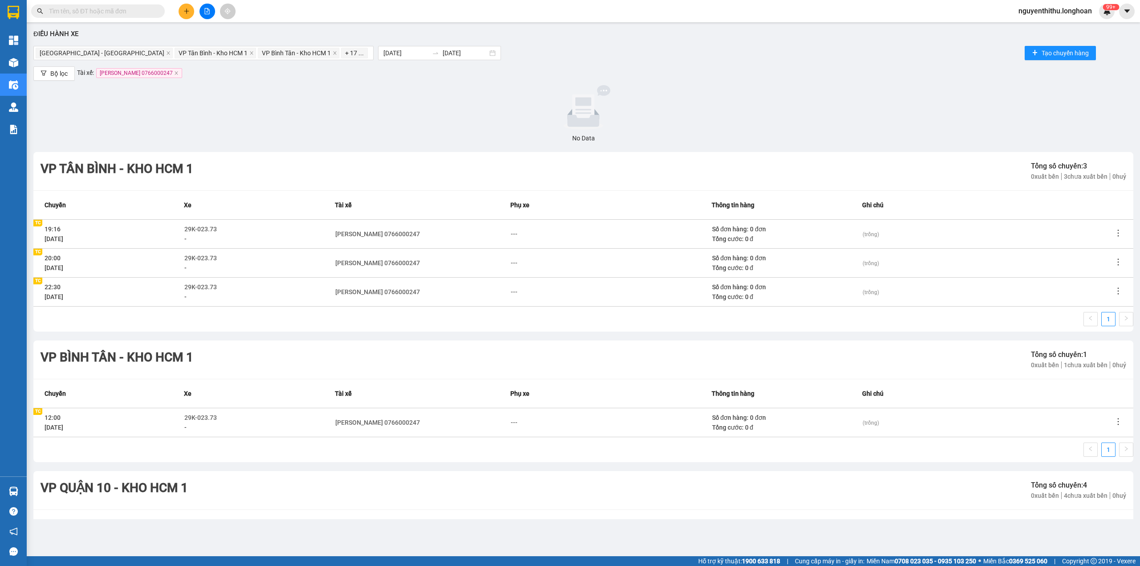
click at [182, 71] on span "[PERSON_NAME] 0766000247" at bounding box center [139, 73] width 86 height 10
click at [179, 71] on icon "close" at bounding box center [176, 73] width 4 height 4
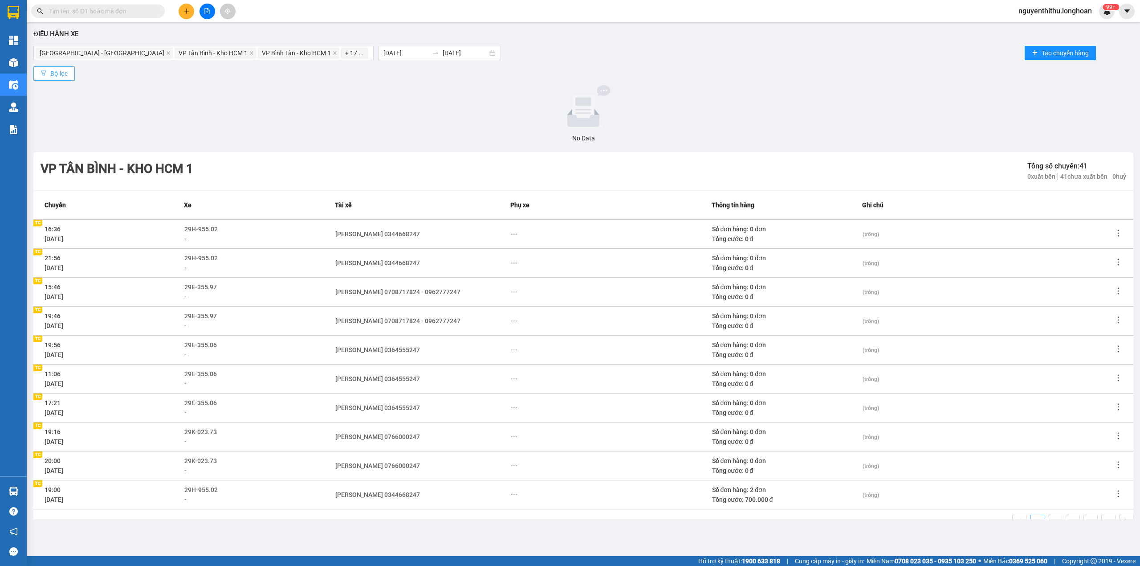
click at [62, 75] on span "Bộ lọc" at bounding box center [58, 74] width 17 height 10
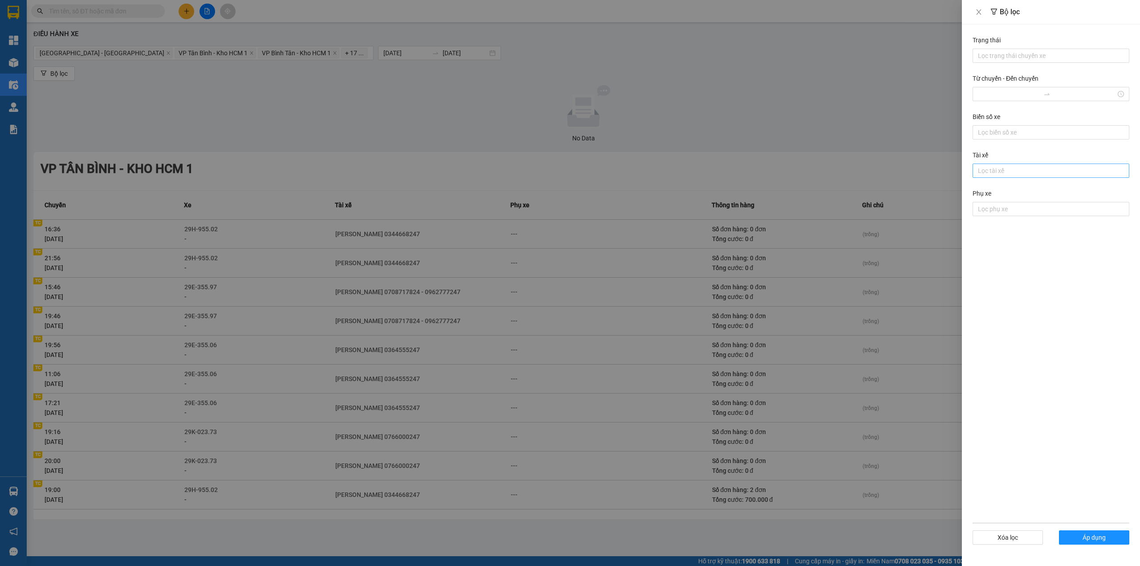
click at [1014, 168] on div at bounding box center [1051, 170] width 152 height 11
type input "toàn"
click at [1009, 191] on div "[PERSON_NAME] 0702555247" at bounding box center [1051, 190] width 146 height 10
click at [1116, 538] on button "Áp dụng" at bounding box center [1094, 537] width 70 height 14
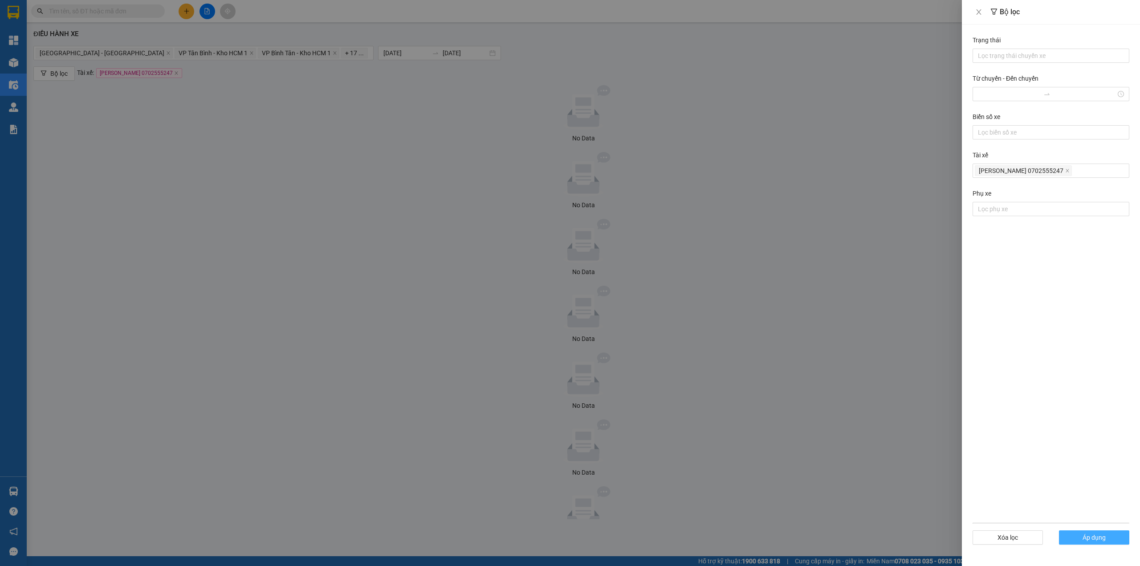
click at [1106, 539] on span "Áp dụng" at bounding box center [1094, 537] width 23 height 10
click at [722, 456] on div at bounding box center [570, 283] width 1140 height 566
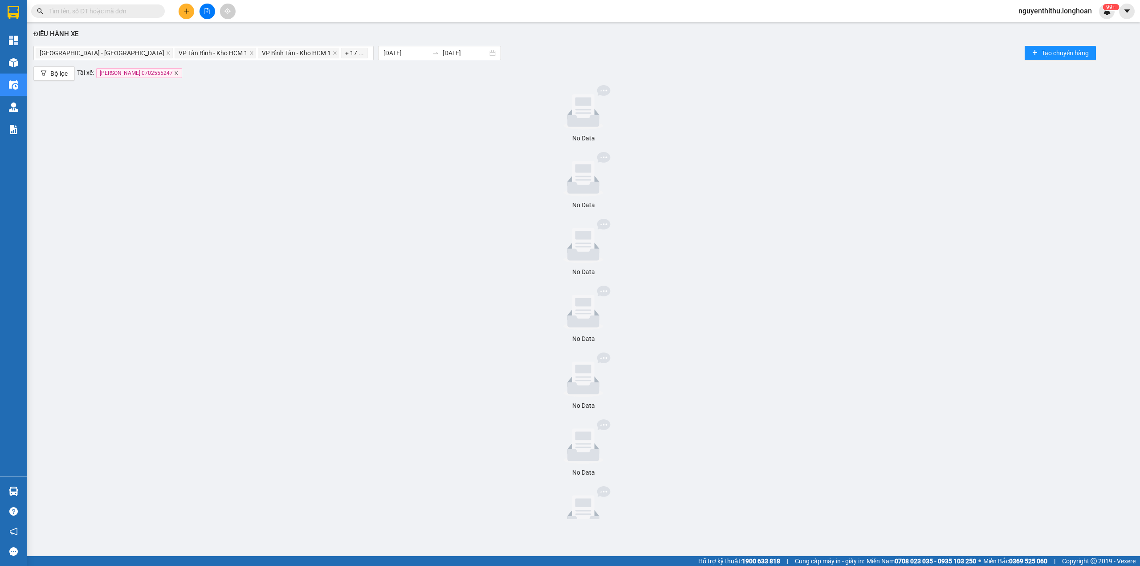
click at [177, 72] on icon "close" at bounding box center [176, 73] width 4 height 4
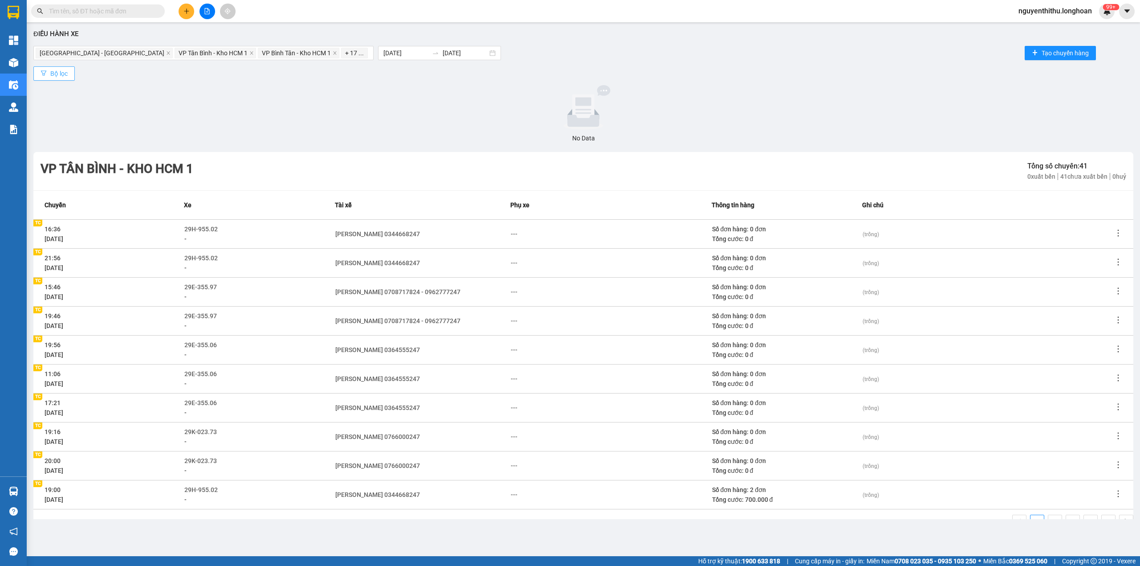
click at [72, 75] on button "Bộ lọc" at bounding box center [53, 73] width 41 height 14
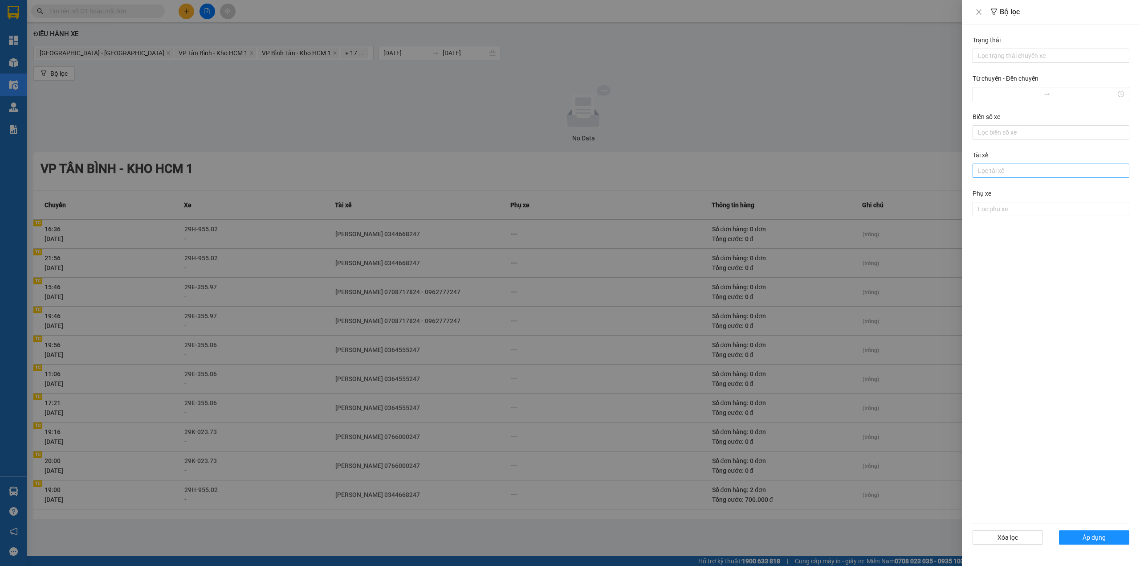
click at [1025, 171] on div at bounding box center [1051, 170] width 152 height 11
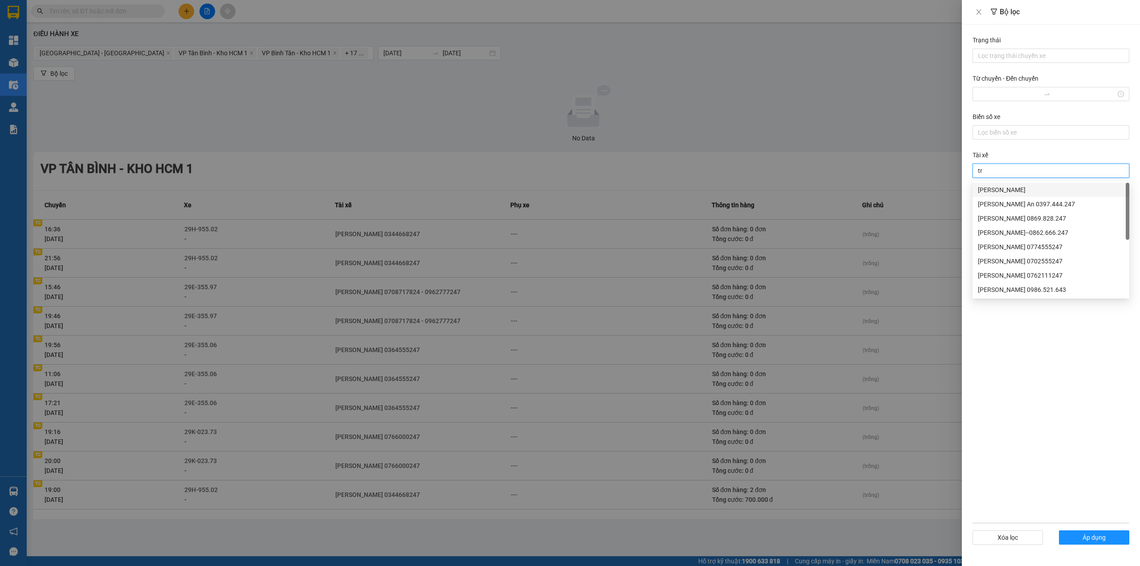
type input "trí"
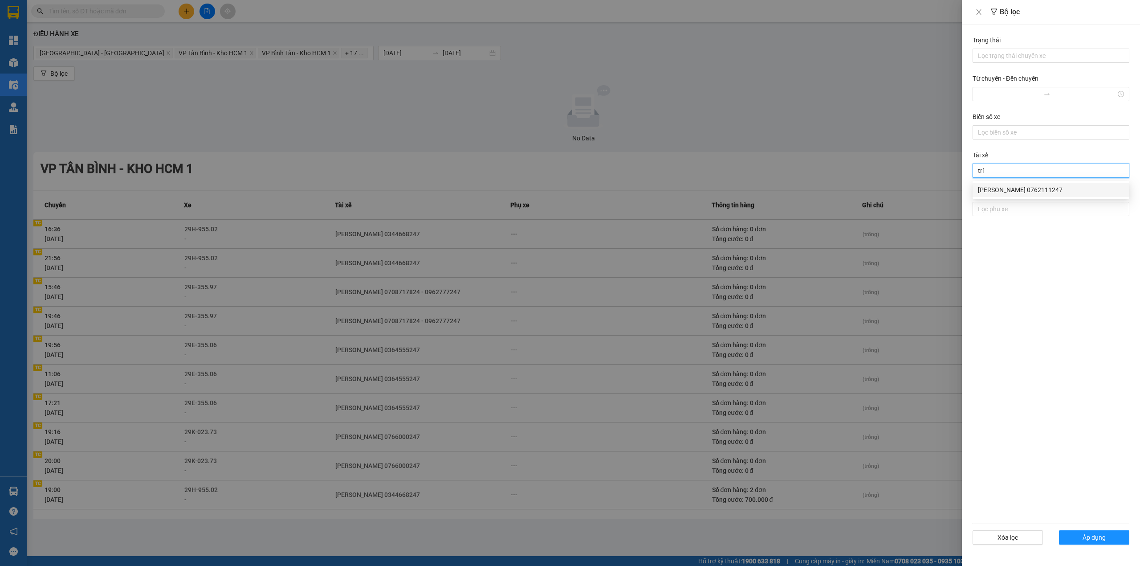
click at [1021, 192] on div "[PERSON_NAME] 0762111247" at bounding box center [1051, 190] width 146 height 10
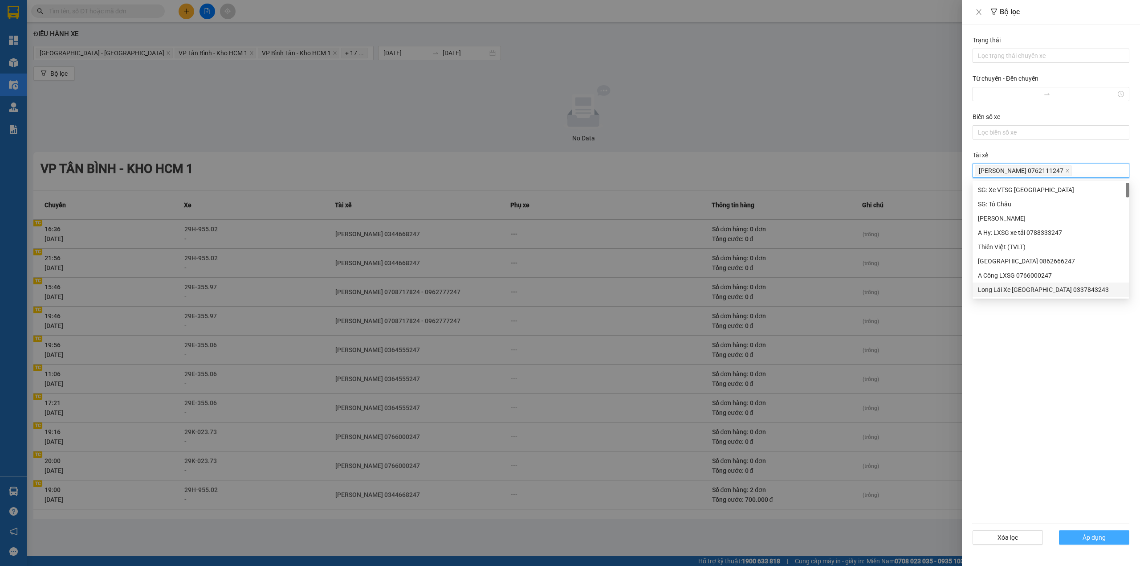
click at [1099, 537] on span "Áp dụng" at bounding box center [1094, 537] width 23 height 10
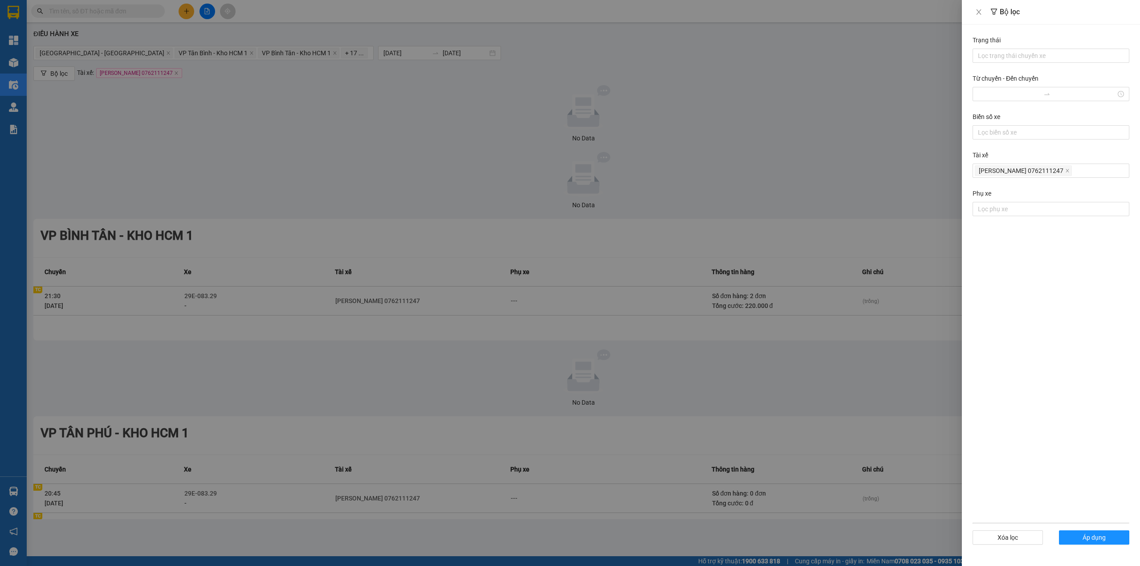
click at [895, 455] on div at bounding box center [570, 283] width 1140 height 566
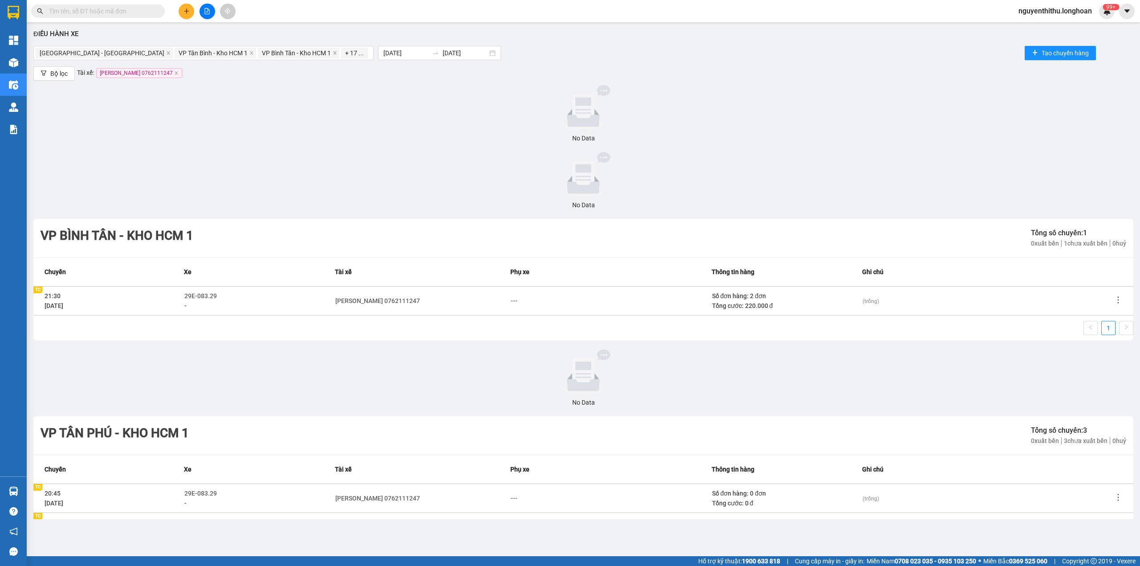
click at [168, 75] on span "[PERSON_NAME] 0762111247" at bounding box center [139, 73] width 86 height 10
click at [174, 72] on icon "close" at bounding box center [176, 73] width 4 height 4
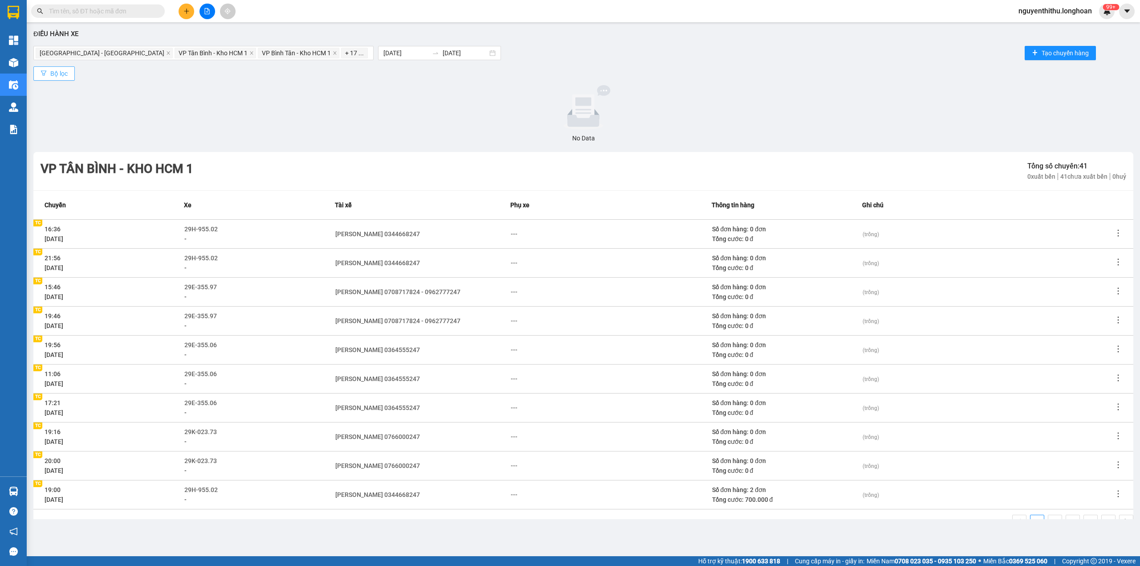
click at [61, 75] on span "Bộ lọc" at bounding box center [58, 74] width 17 height 10
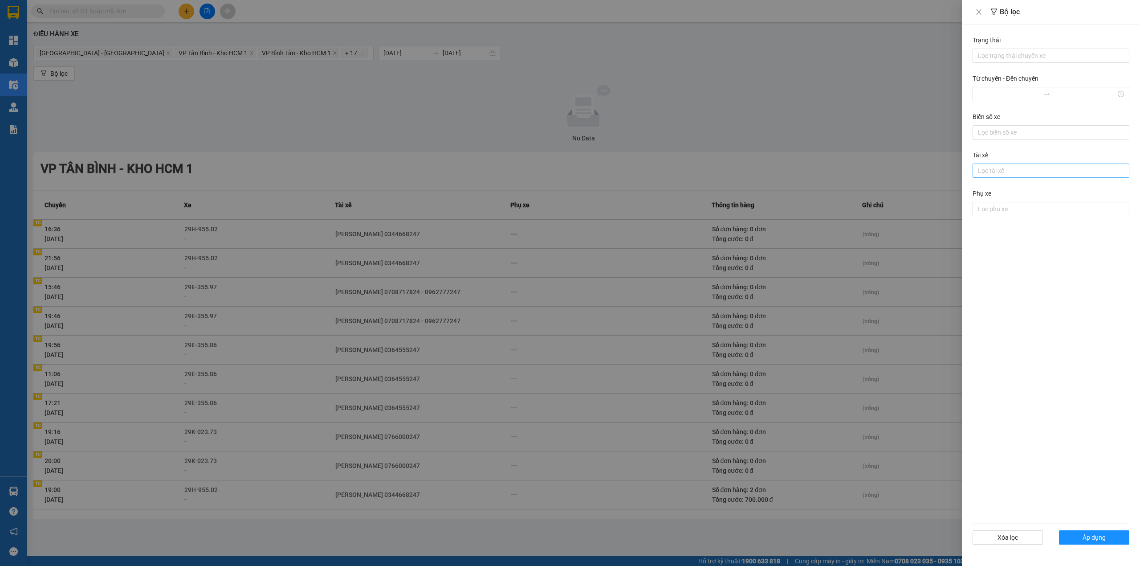
click at [1020, 168] on div at bounding box center [1051, 170] width 152 height 11
type input "xuân"
click at [1025, 234] on div "[PERSON_NAME]- 0964111247" at bounding box center [1051, 233] width 146 height 10
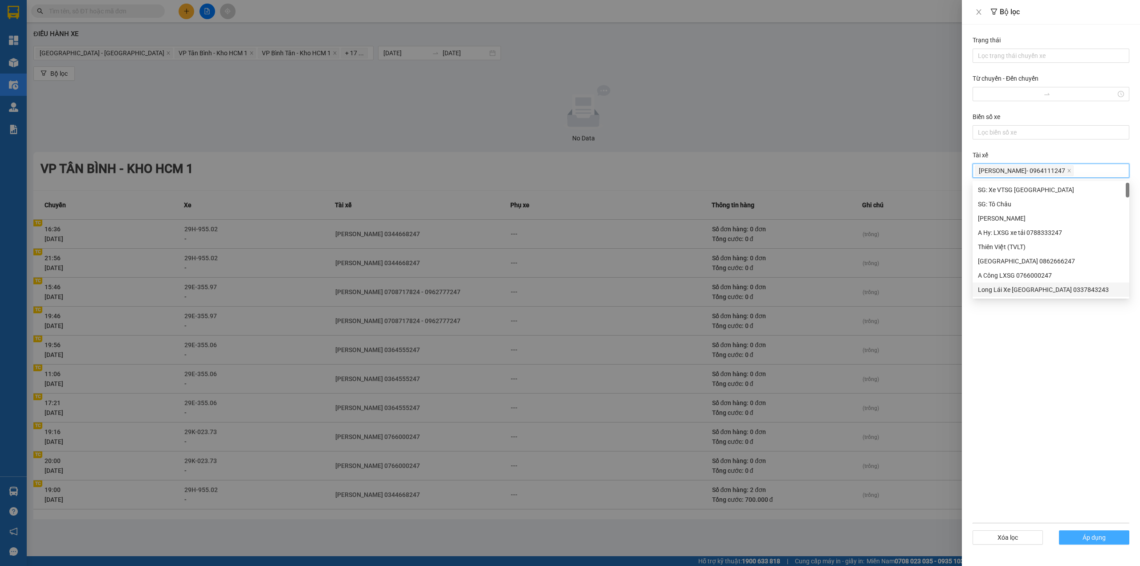
click at [1090, 540] on span "Áp dụng" at bounding box center [1094, 537] width 23 height 10
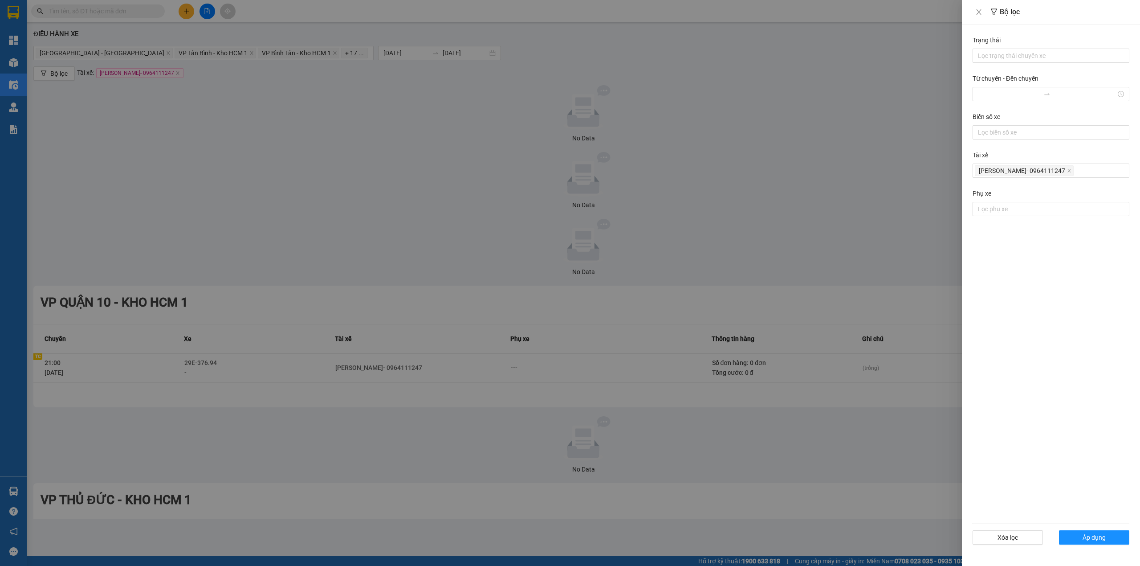
click at [286, 125] on div at bounding box center [570, 283] width 1140 height 566
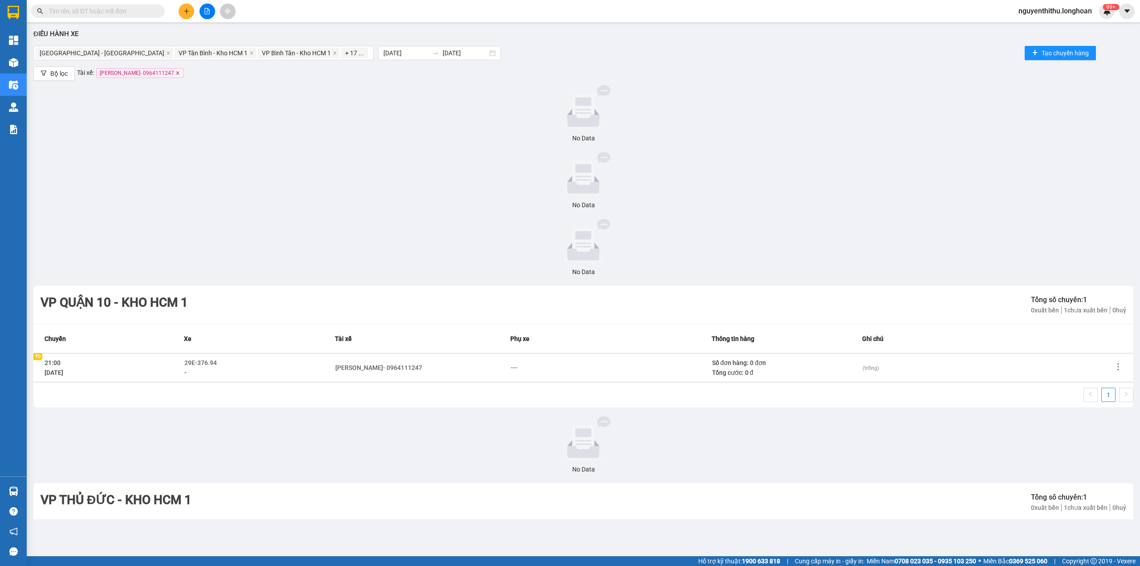
click at [179, 74] on icon "close" at bounding box center [177, 72] width 3 height 3
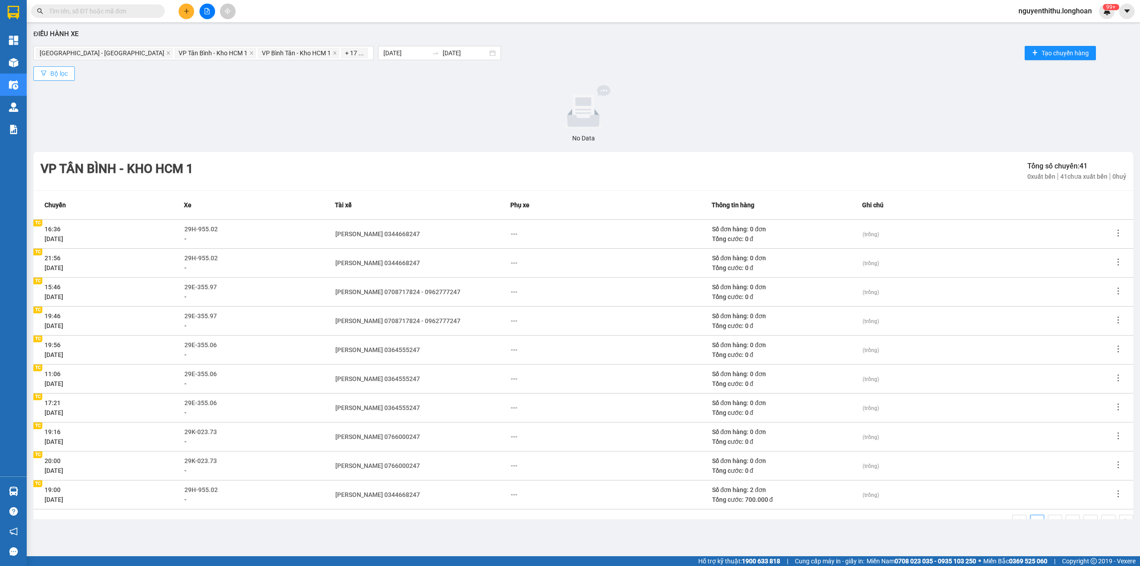
click at [47, 71] on button "Bộ lọc" at bounding box center [53, 73] width 41 height 14
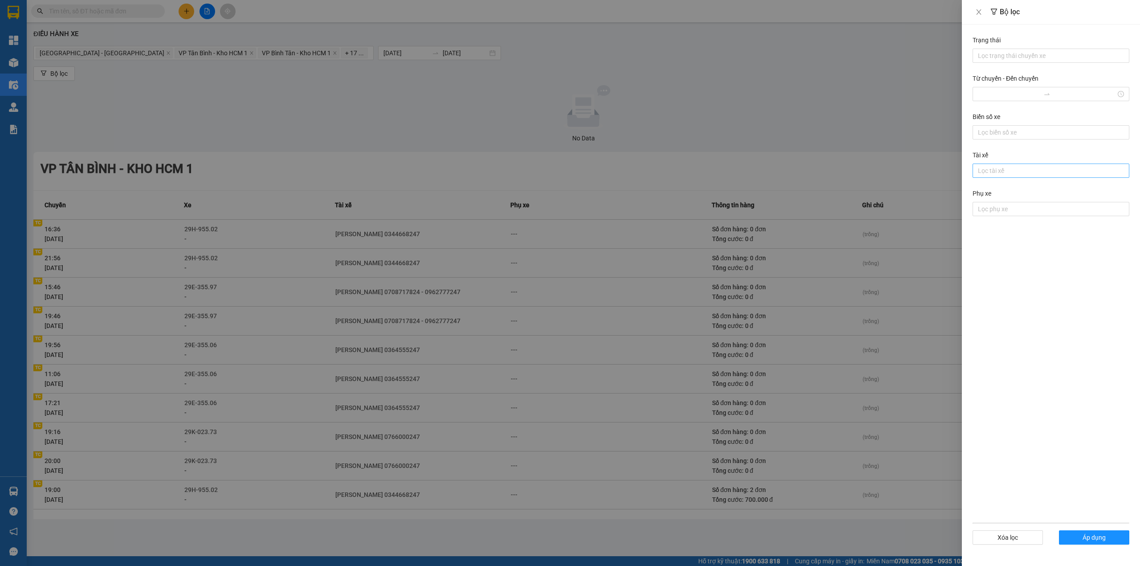
click at [1097, 176] on div at bounding box center [1051, 170] width 152 height 11
type input "hoàng"
click at [1064, 234] on div "Đỗ [GEOGRAPHIC_DATA] 0868445357" at bounding box center [1051, 233] width 146 height 10
click at [1109, 542] on button "Áp dụng" at bounding box center [1094, 537] width 70 height 14
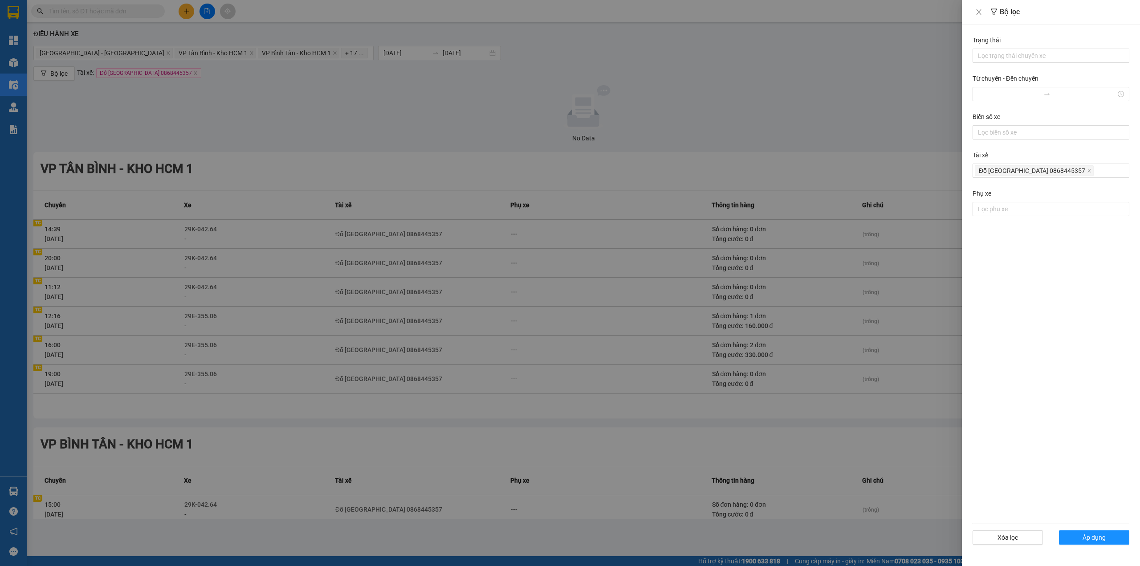
click at [762, 473] on div at bounding box center [570, 283] width 1140 height 566
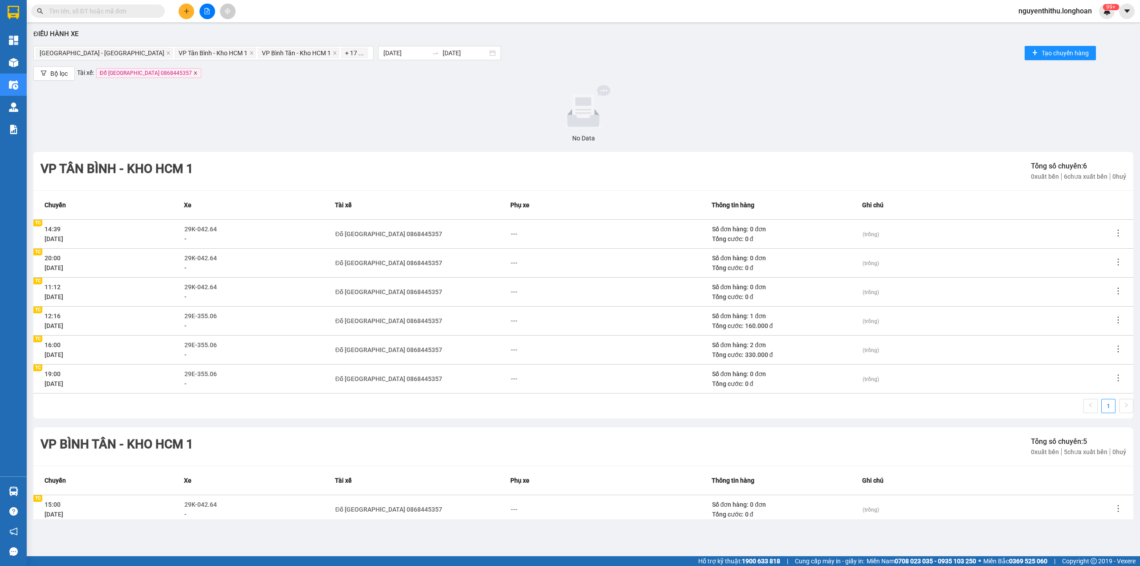
click at [193, 72] on icon "close" at bounding box center [195, 73] width 4 height 4
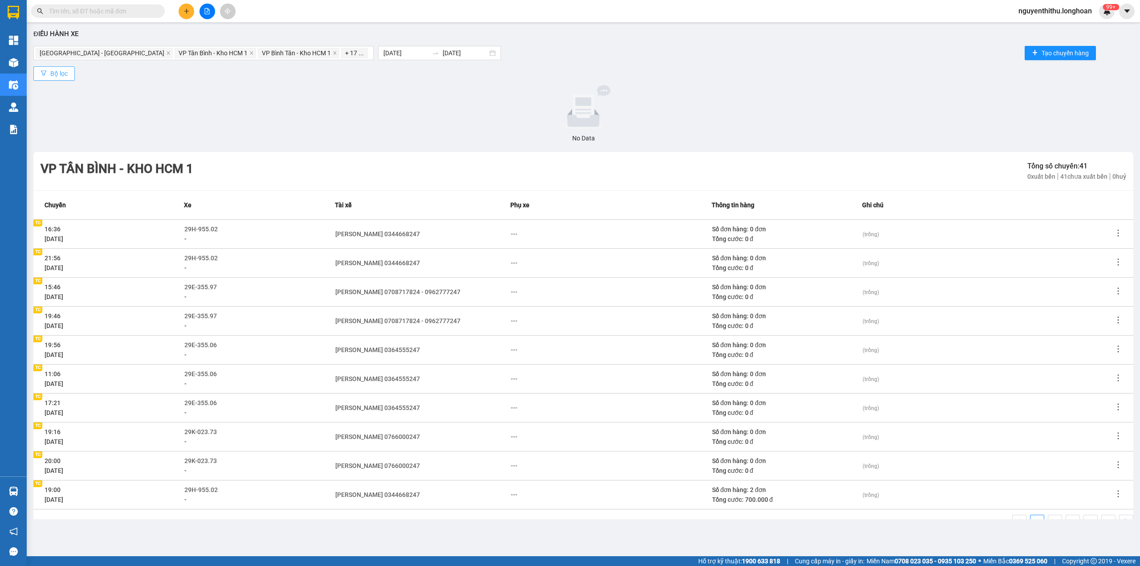
click at [65, 73] on span "Bộ lọc" at bounding box center [58, 74] width 17 height 10
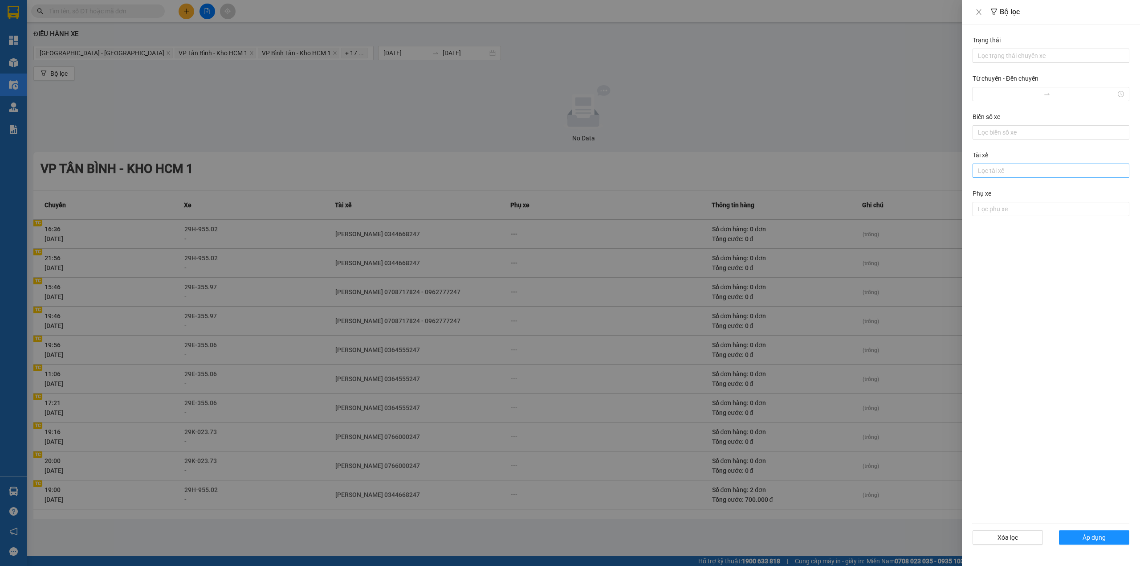
click at [1002, 176] on div at bounding box center [1051, 170] width 152 height 11
type input "hiển"
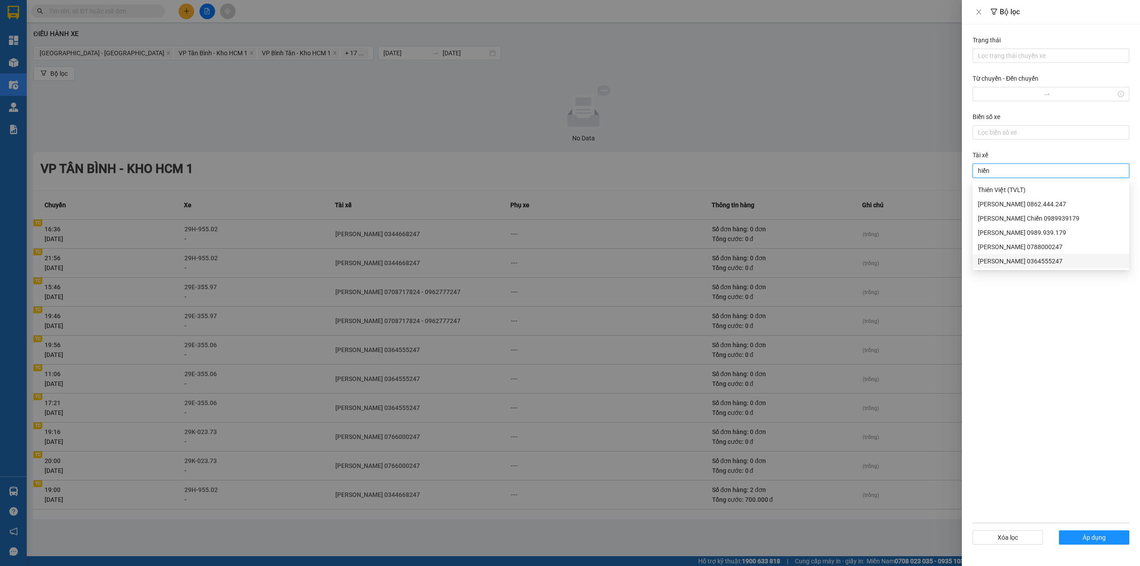
click at [1062, 257] on div "[PERSON_NAME] 0364555247" at bounding box center [1051, 261] width 146 height 10
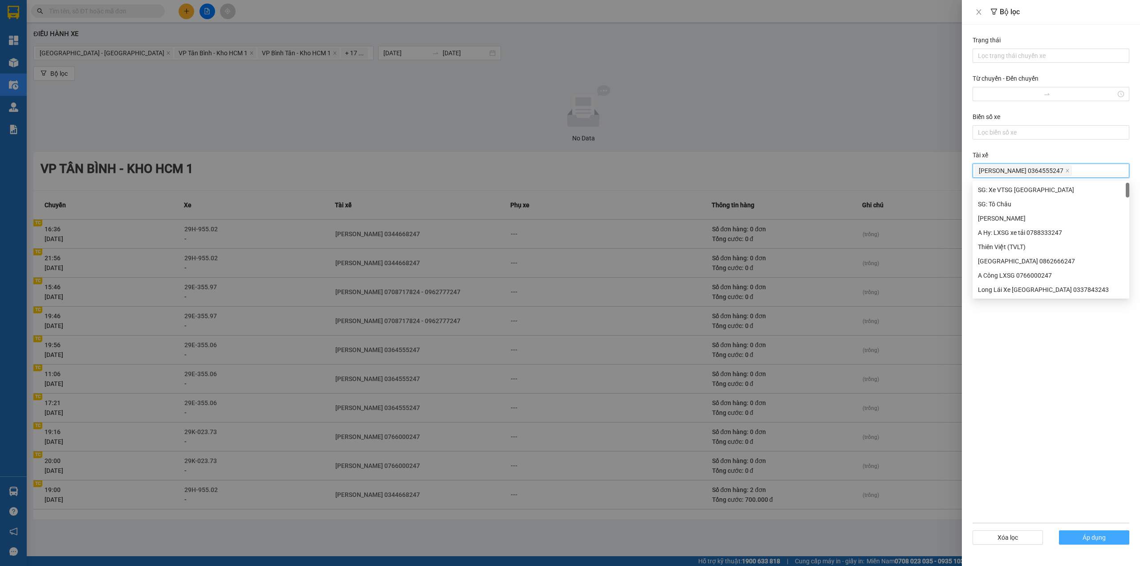
click at [1088, 535] on span "Áp dụng" at bounding box center [1094, 537] width 23 height 10
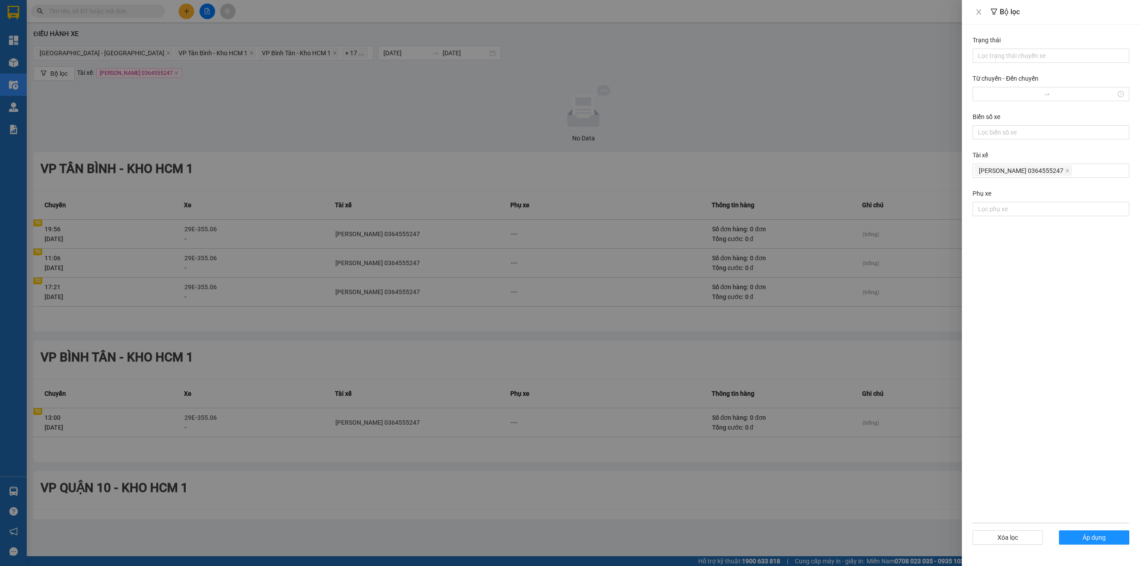
click at [679, 123] on div at bounding box center [570, 283] width 1140 height 566
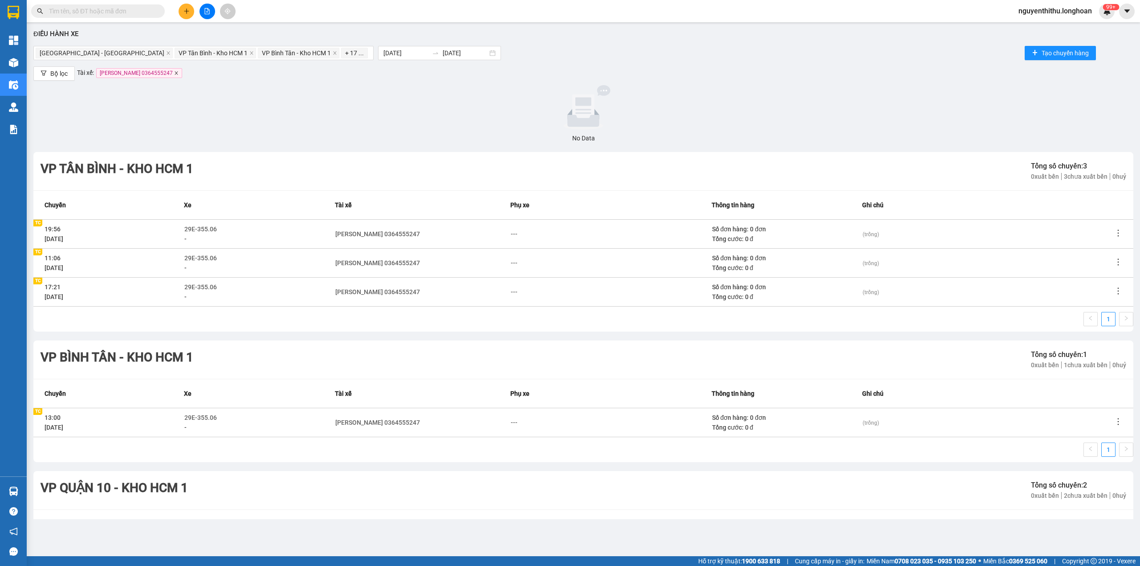
click at [175, 73] on icon "close" at bounding box center [176, 72] width 3 height 3
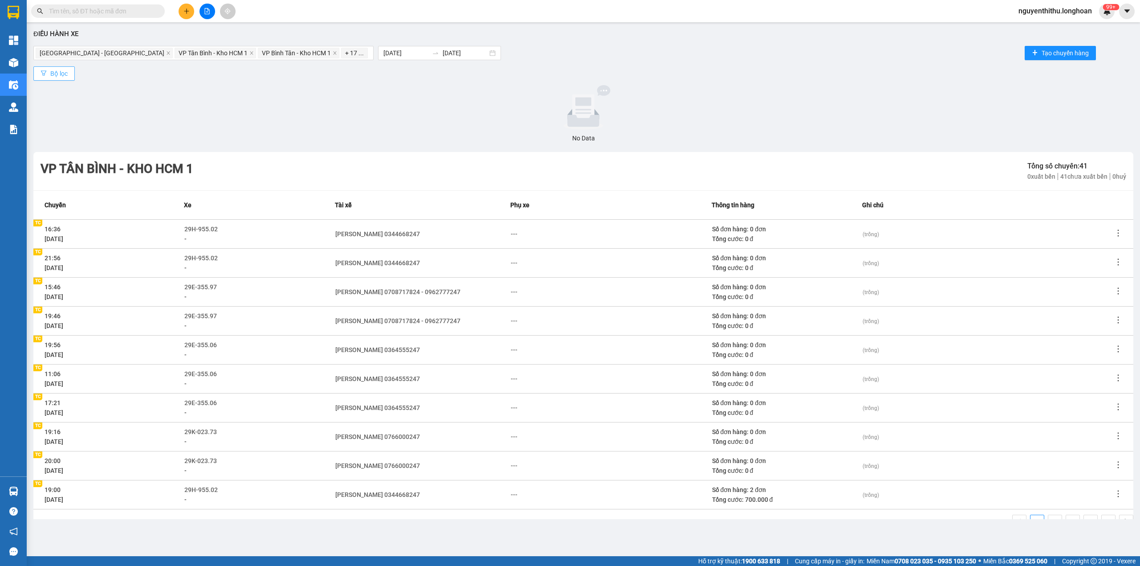
click at [65, 75] on span "Bộ lọc" at bounding box center [58, 74] width 17 height 10
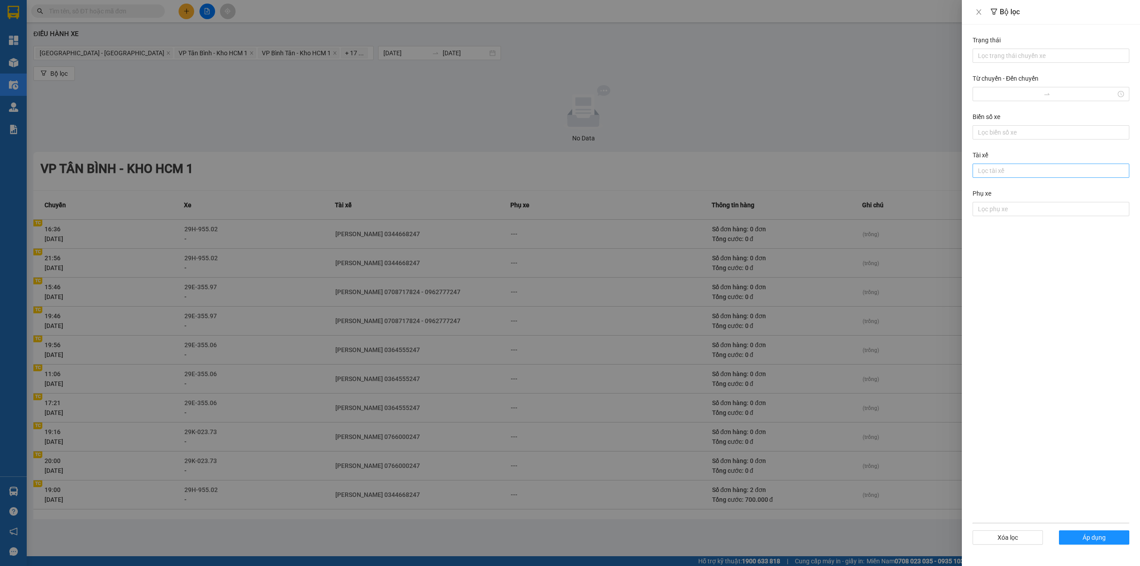
click at [1021, 169] on div at bounding box center [1051, 170] width 152 height 11
type input "tùng"
click at [1052, 188] on div "[PERSON_NAME] 0788000247" at bounding box center [1051, 190] width 146 height 10
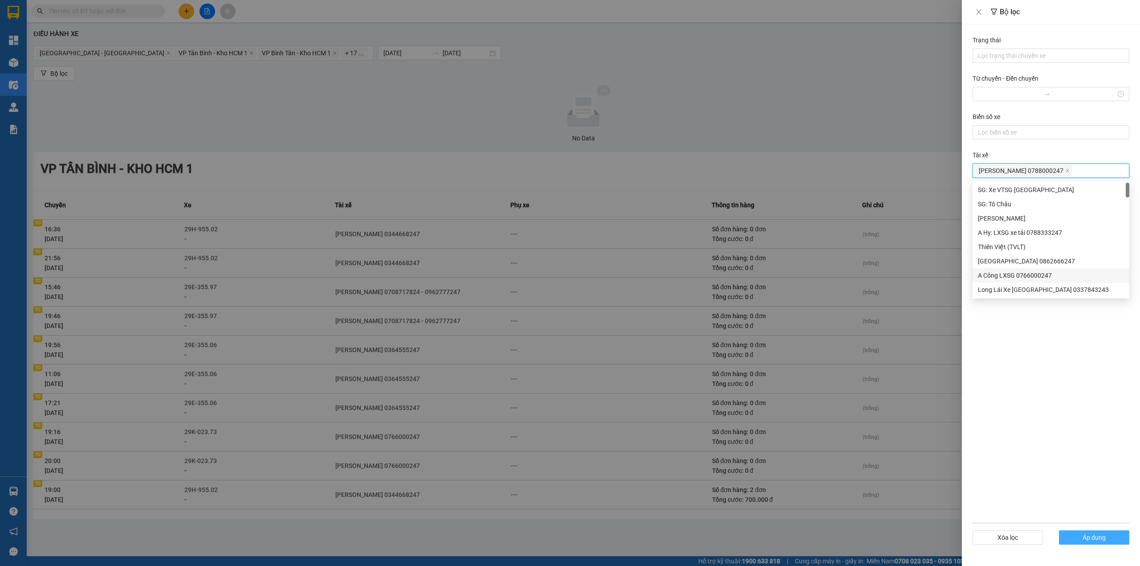
click at [1103, 537] on span "Áp dụng" at bounding box center [1094, 537] width 23 height 10
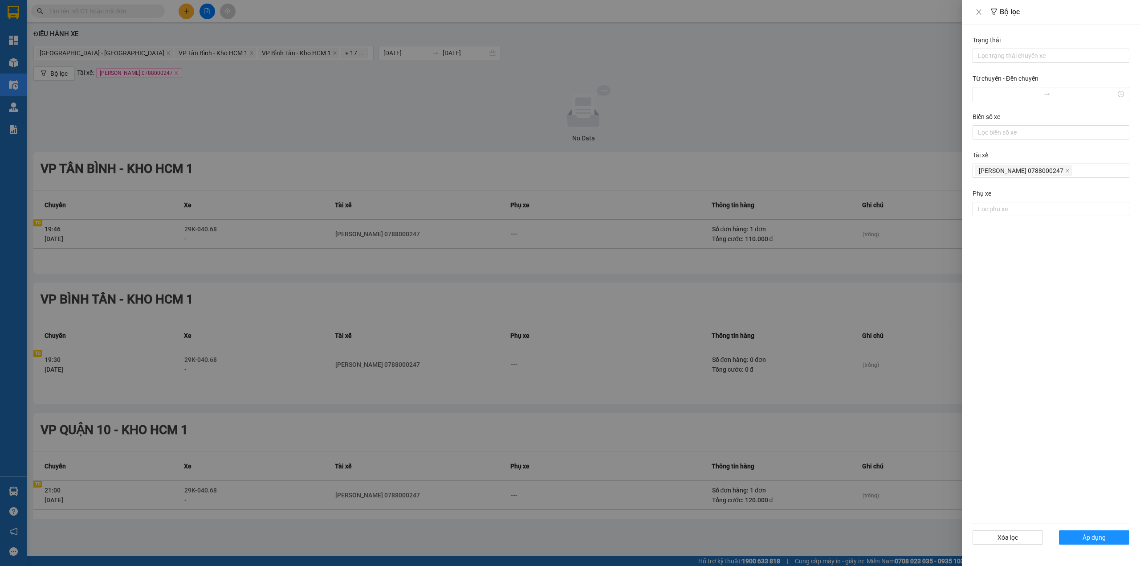
click at [672, 287] on div at bounding box center [570, 283] width 1140 height 566
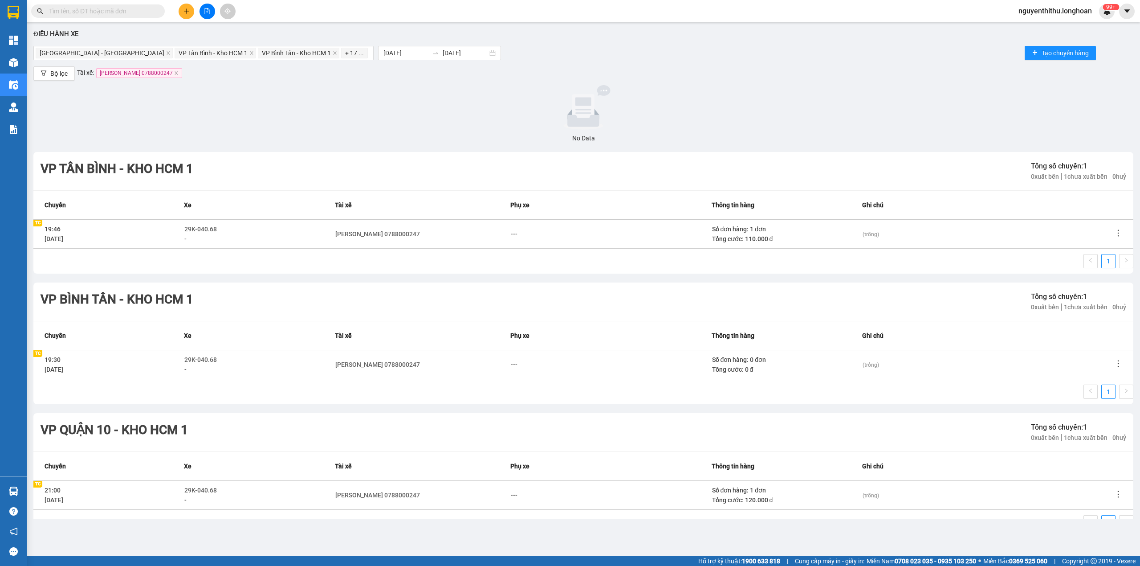
click at [182, 77] on span "[PERSON_NAME] 0788000247" at bounding box center [139, 73] width 86 height 10
click at [179, 73] on icon "close" at bounding box center [176, 73] width 4 height 4
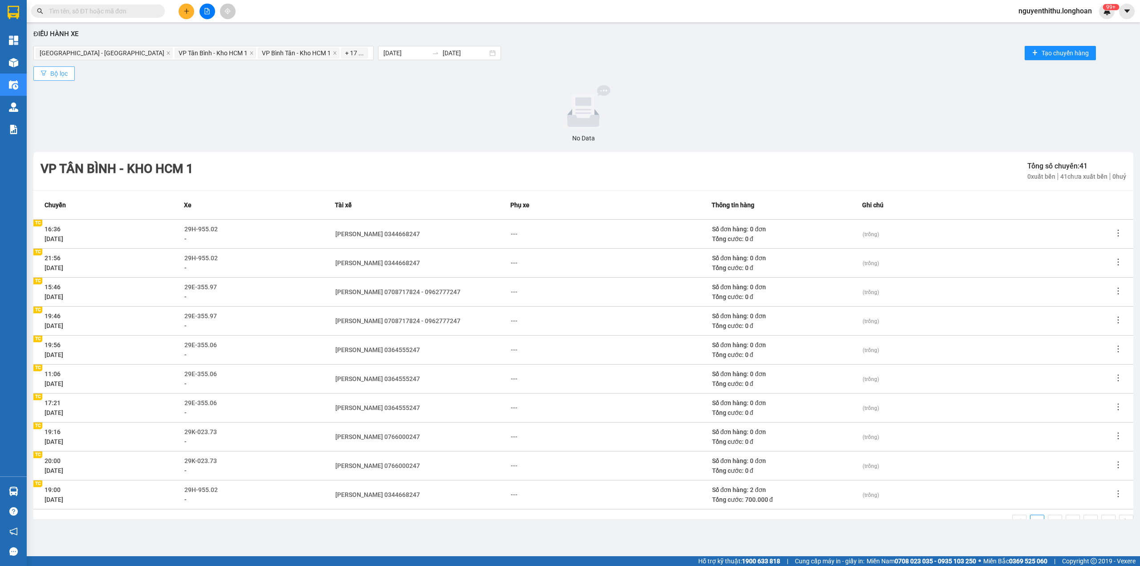
click at [65, 72] on span "Bộ lọc" at bounding box center [58, 74] width 17 height 10
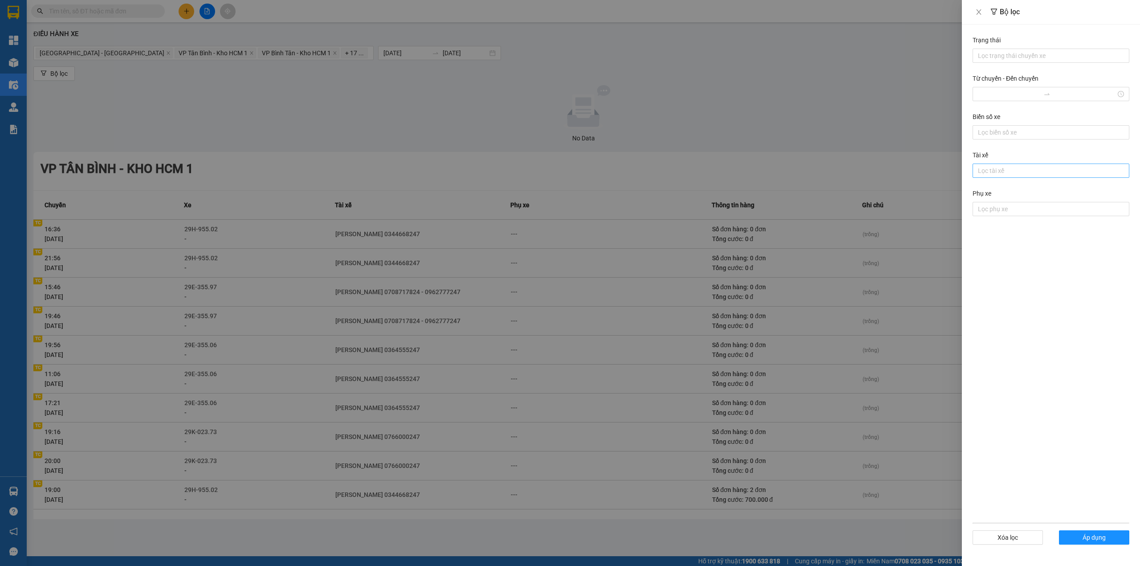
click at [998, 173] on div at bounding box center [1051, 170] width 152 height 11
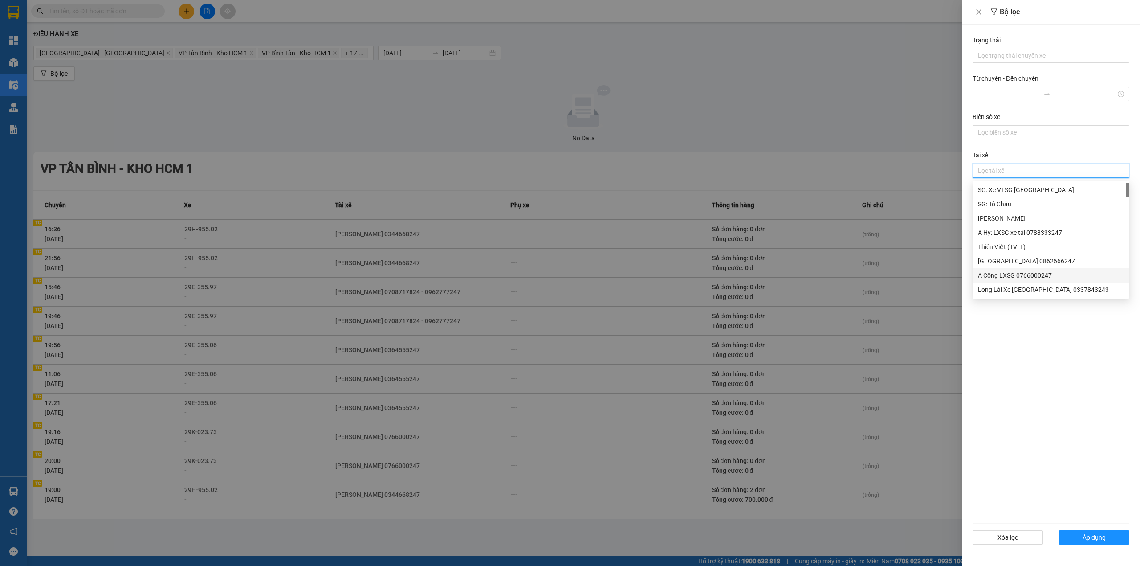
type input "ơ"
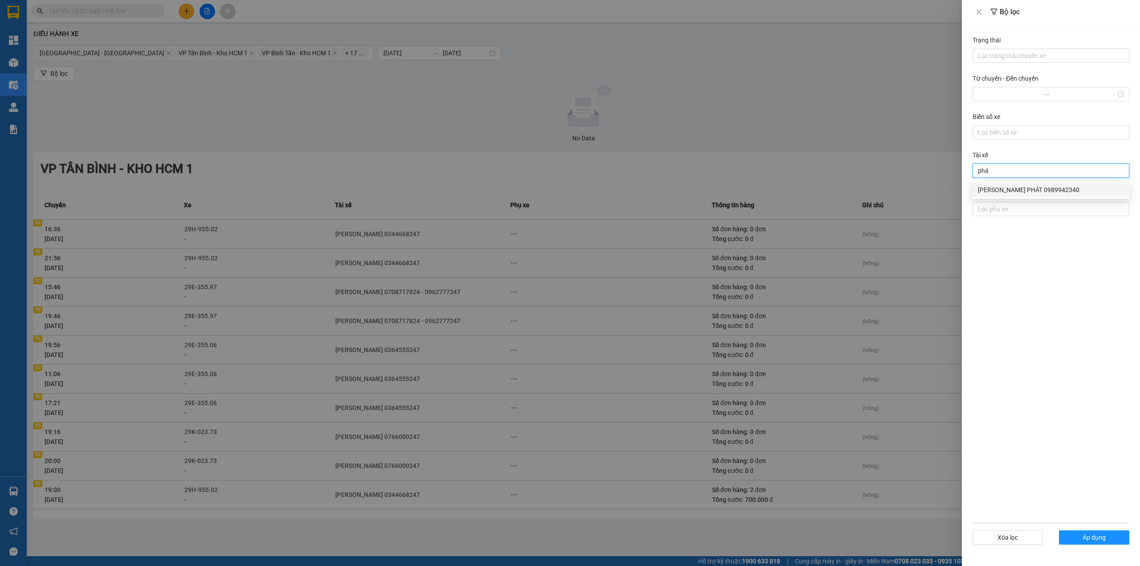
type input "phát"
click at [1008, 189] on div "[PERSON_NAME] PHÁT 0989942340" at bounding box center [1051, 190] width 146 height 10
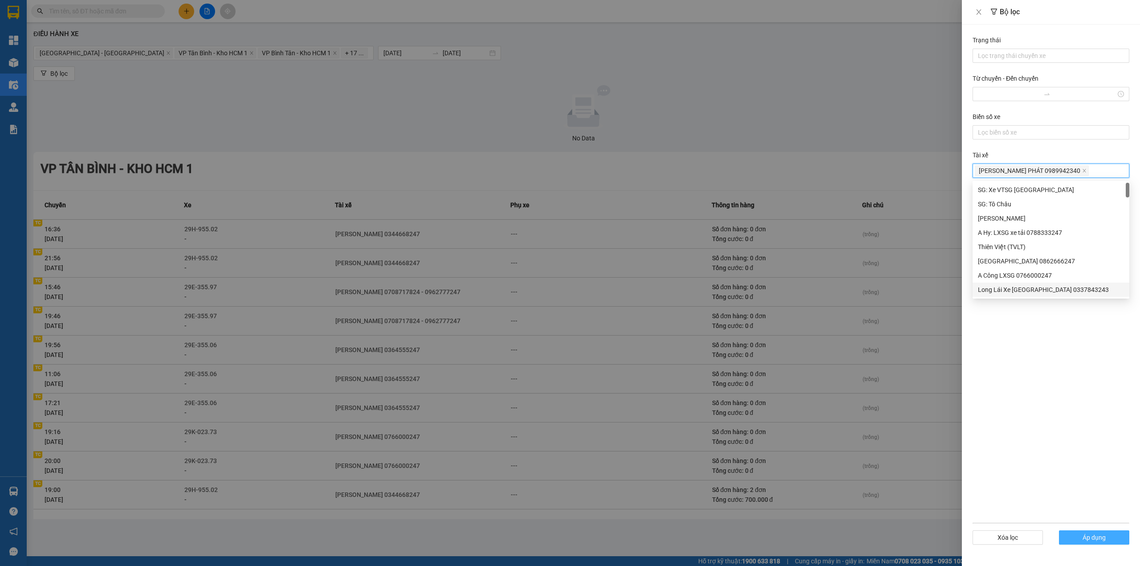
click at [1098, 533] on span "Áp dụng" at bounding box center [1094, 537] width 23 height 10
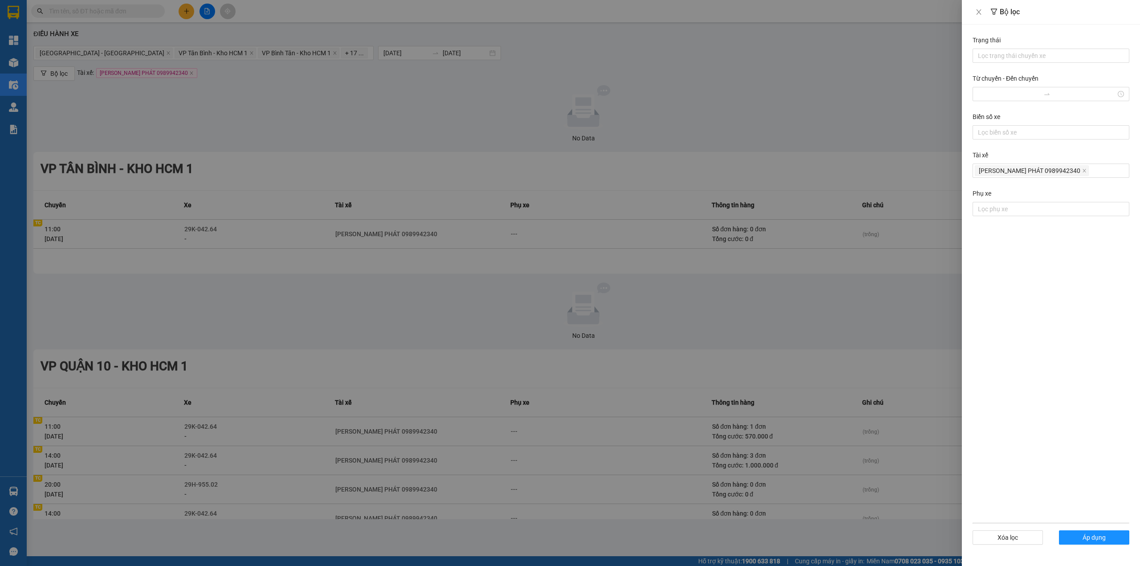
click at [781, 98] on div at bounding box center [570, 283] width 1140 height 566
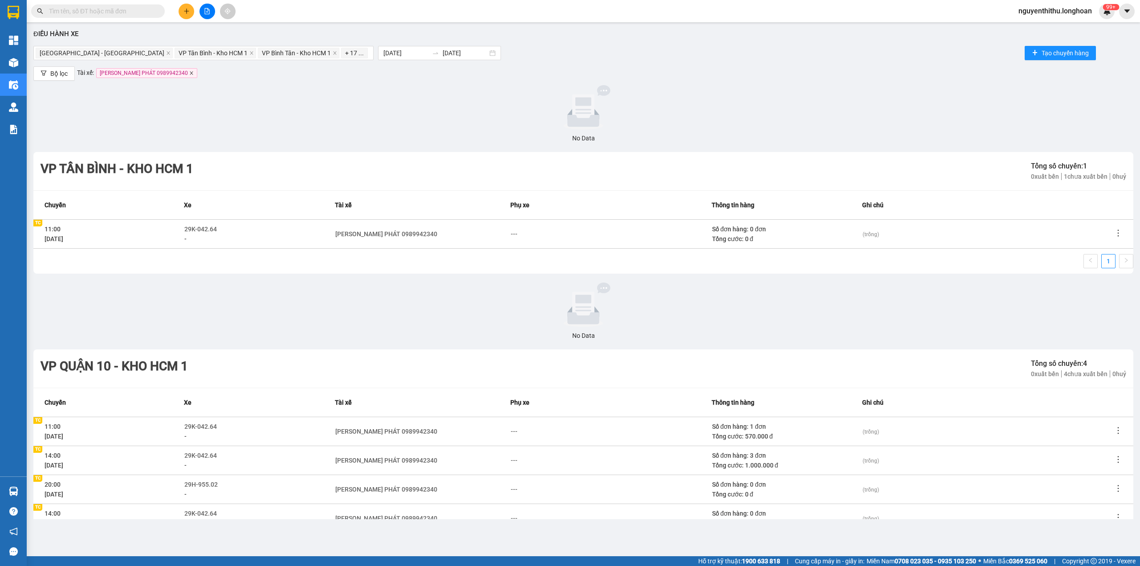
click at [189, 73] on icon "close" at bounding box center [191, 73] width 4 height 4
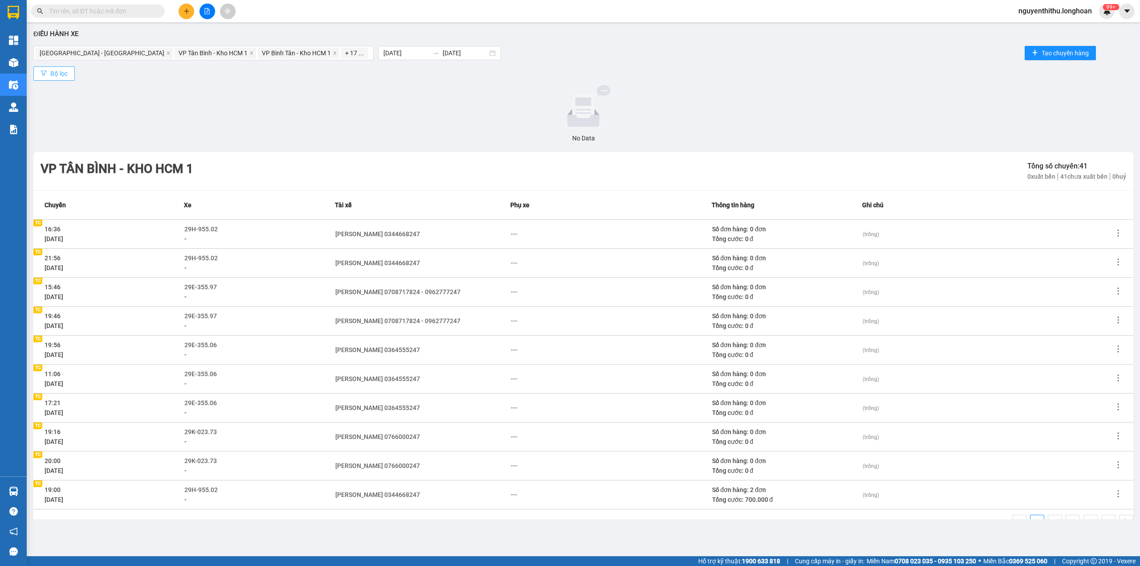
click at [53, 72] on span "Bộ lọc" at bounding box center [58, 74] width 17 height 10
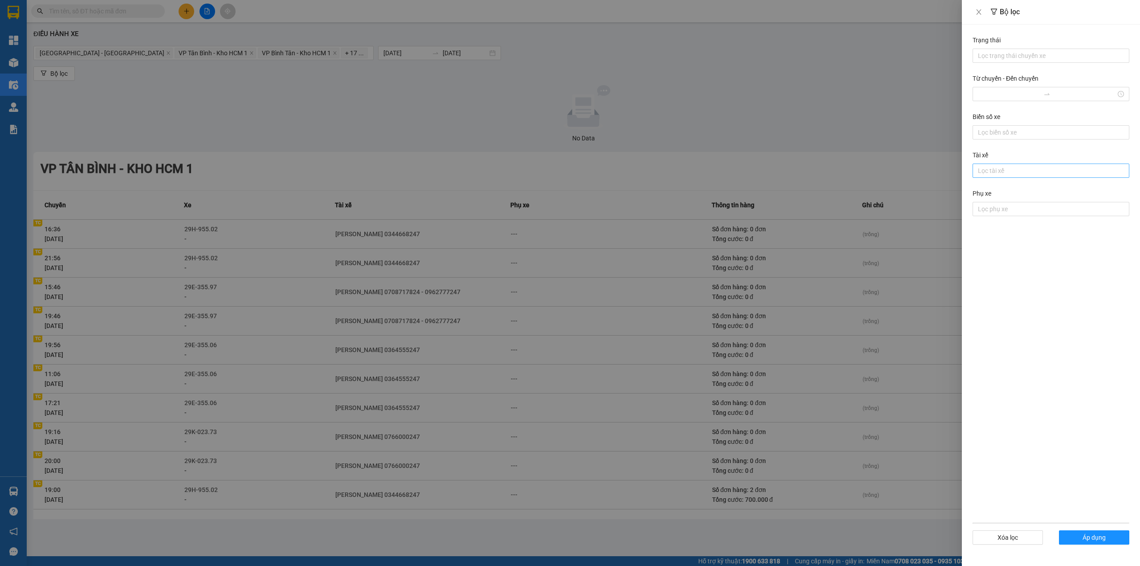
click at [1016, 177] on div "Lọc tài xế" at bounding box center [1051, 170] width 157 height 14
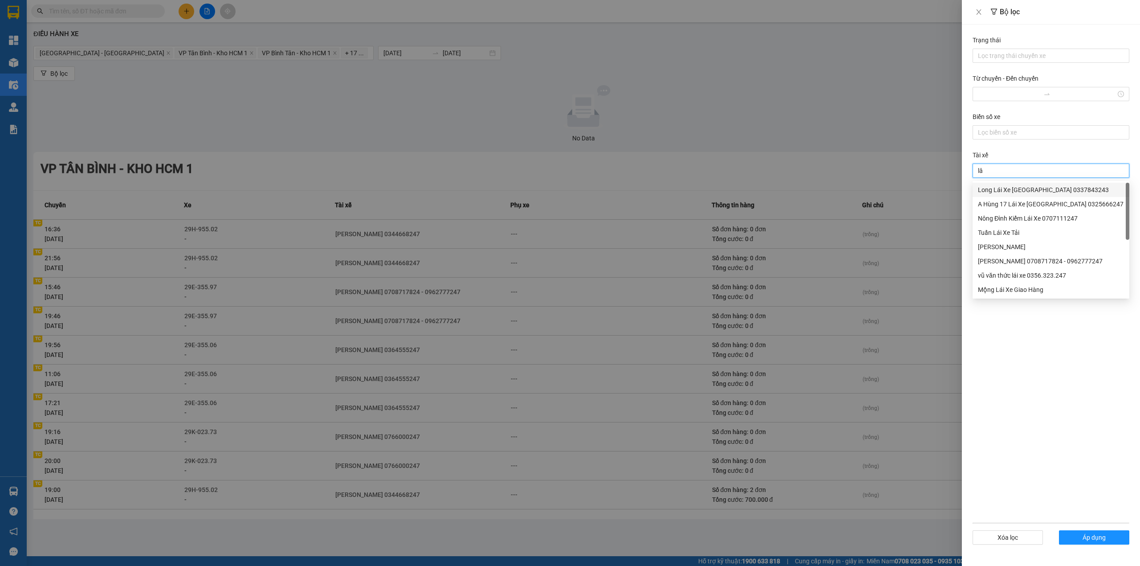
type input "lân"
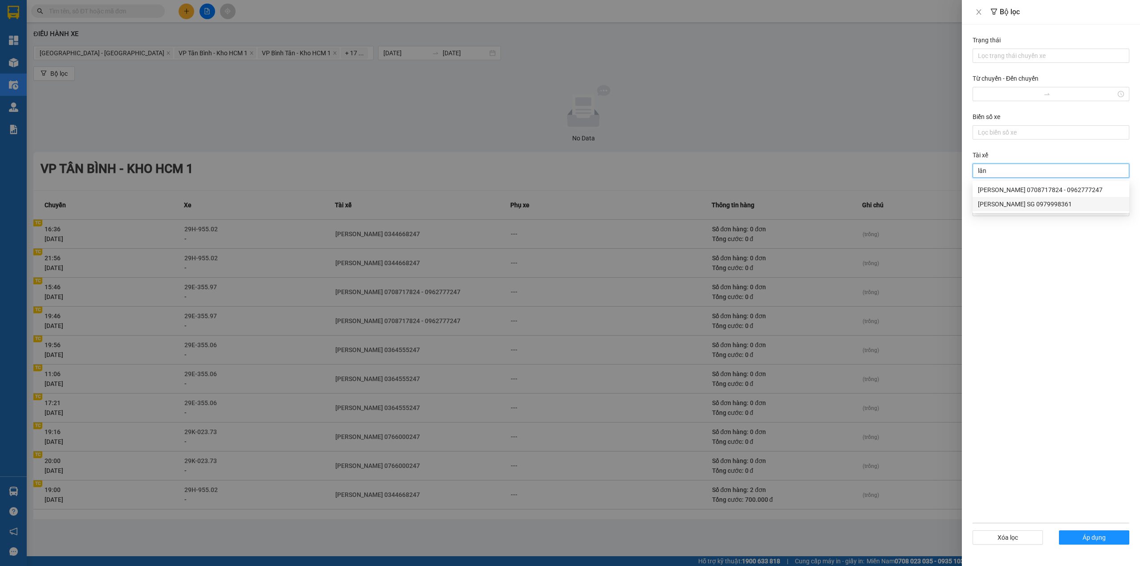
click at [1038, 204] on div "[PERSON_NAME] SG 0979998361" at bounding box center [1051, 204] width 146 height 10
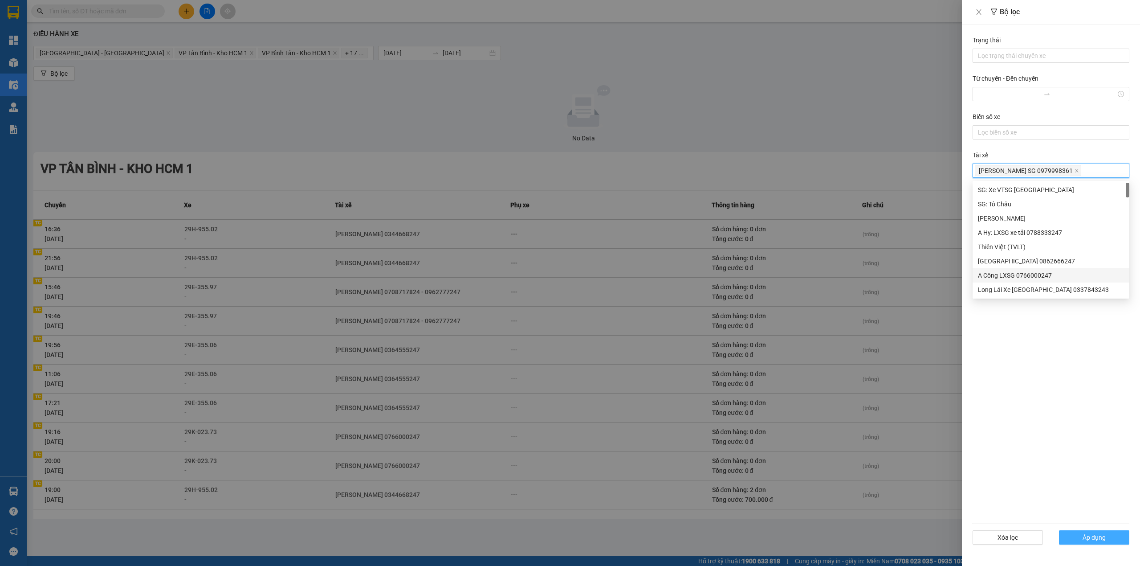
click at [1091, 537] on span "Áp dụng" at bounding box center [1094, 537] width 23 height 10
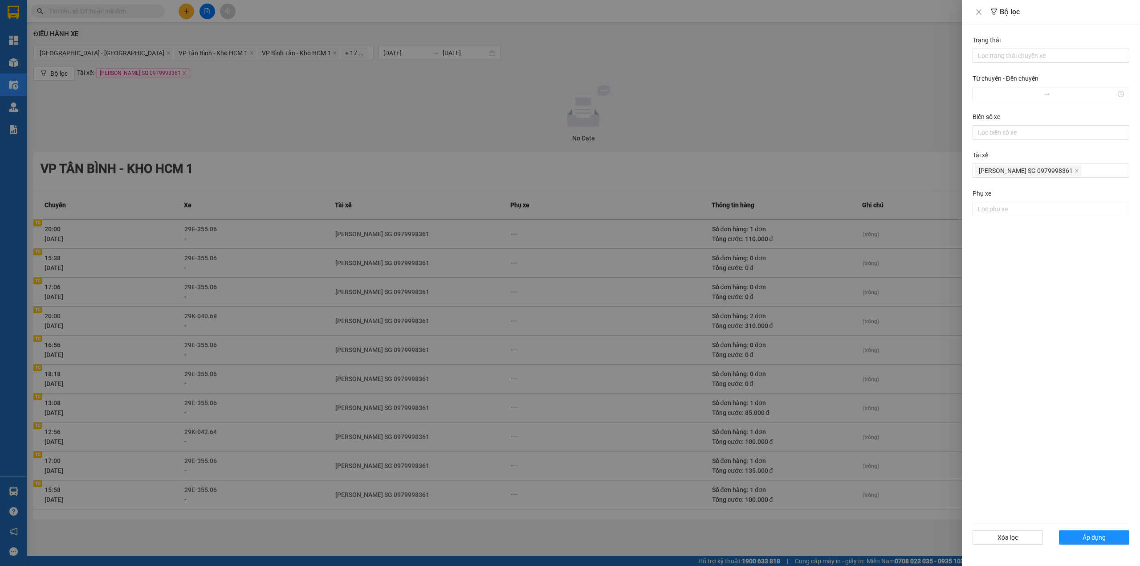
click at [886, 525] on div at bounding box center [570, 283] width 1140 height 566
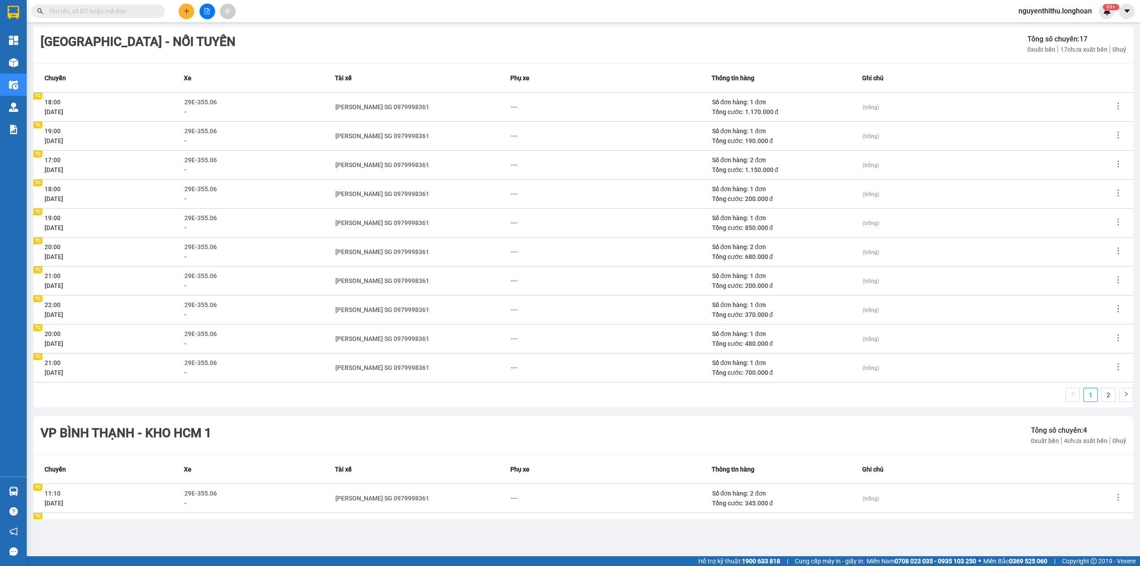
scroll to position [3385, 0]
